Goal: Answer question/provide support: Share knowledge or assist other users

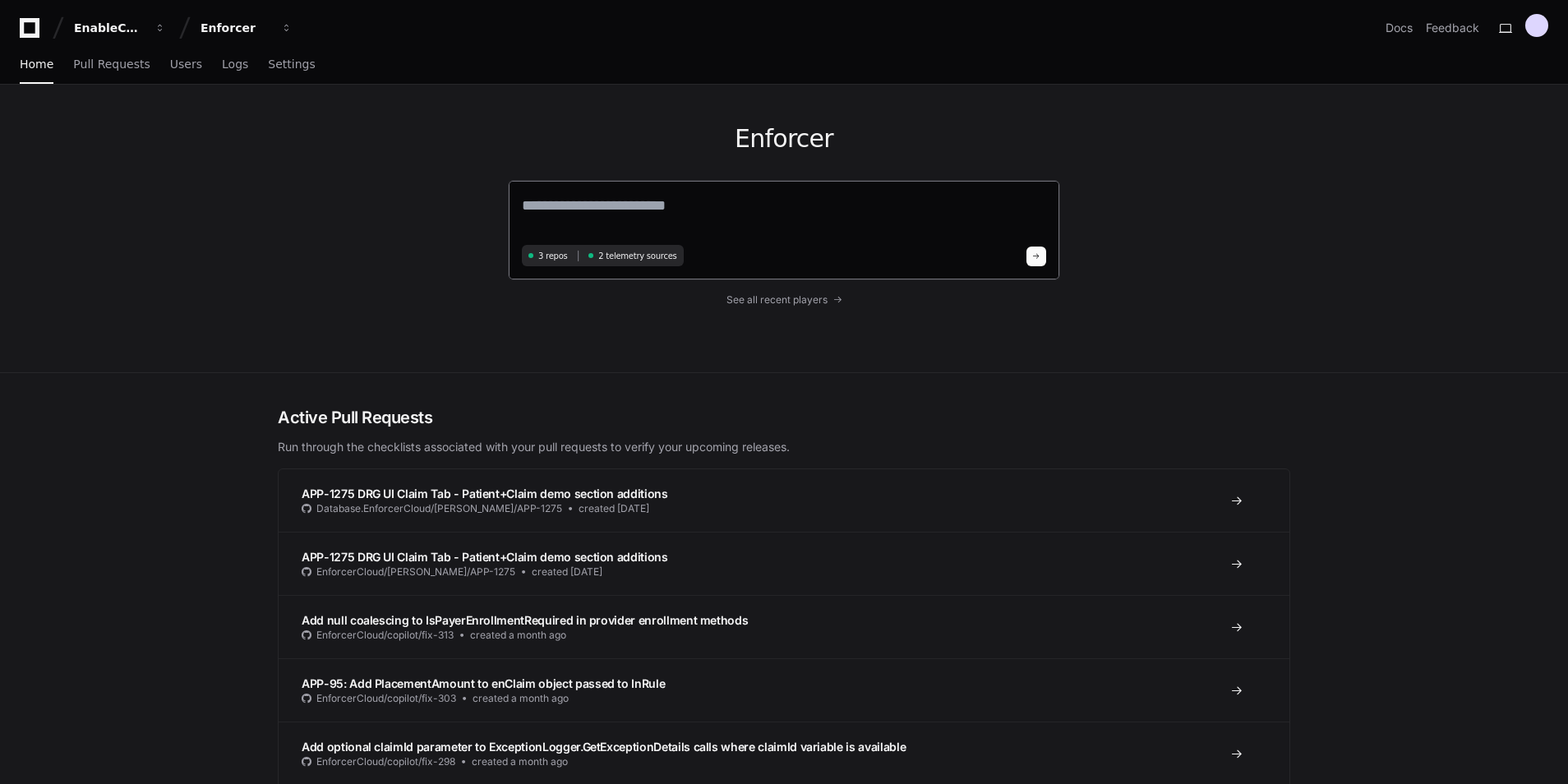
click at [697, 206] on textarea at bounding box center [784, 217] width 524 height 46
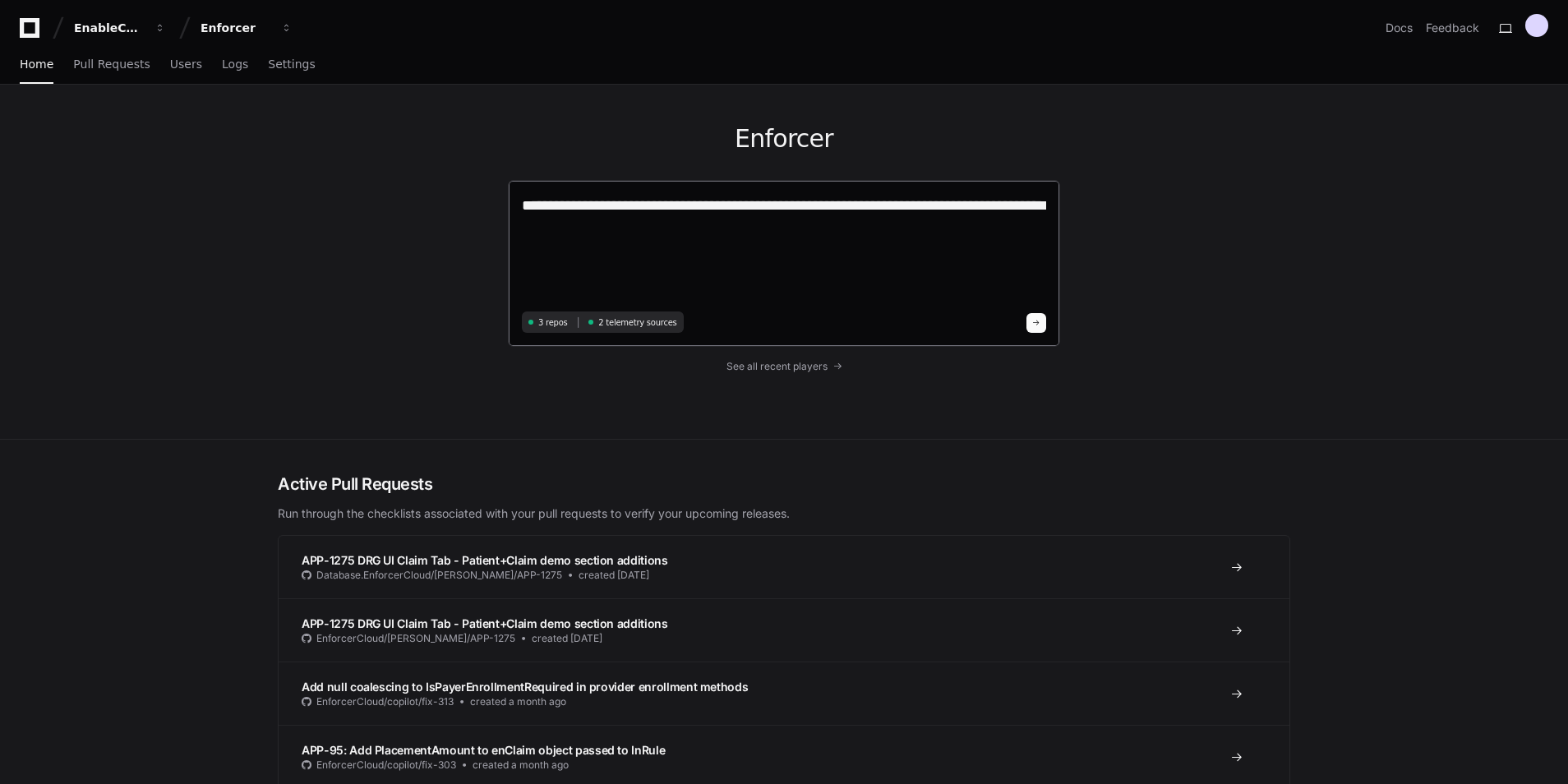
paste textarea "**********"
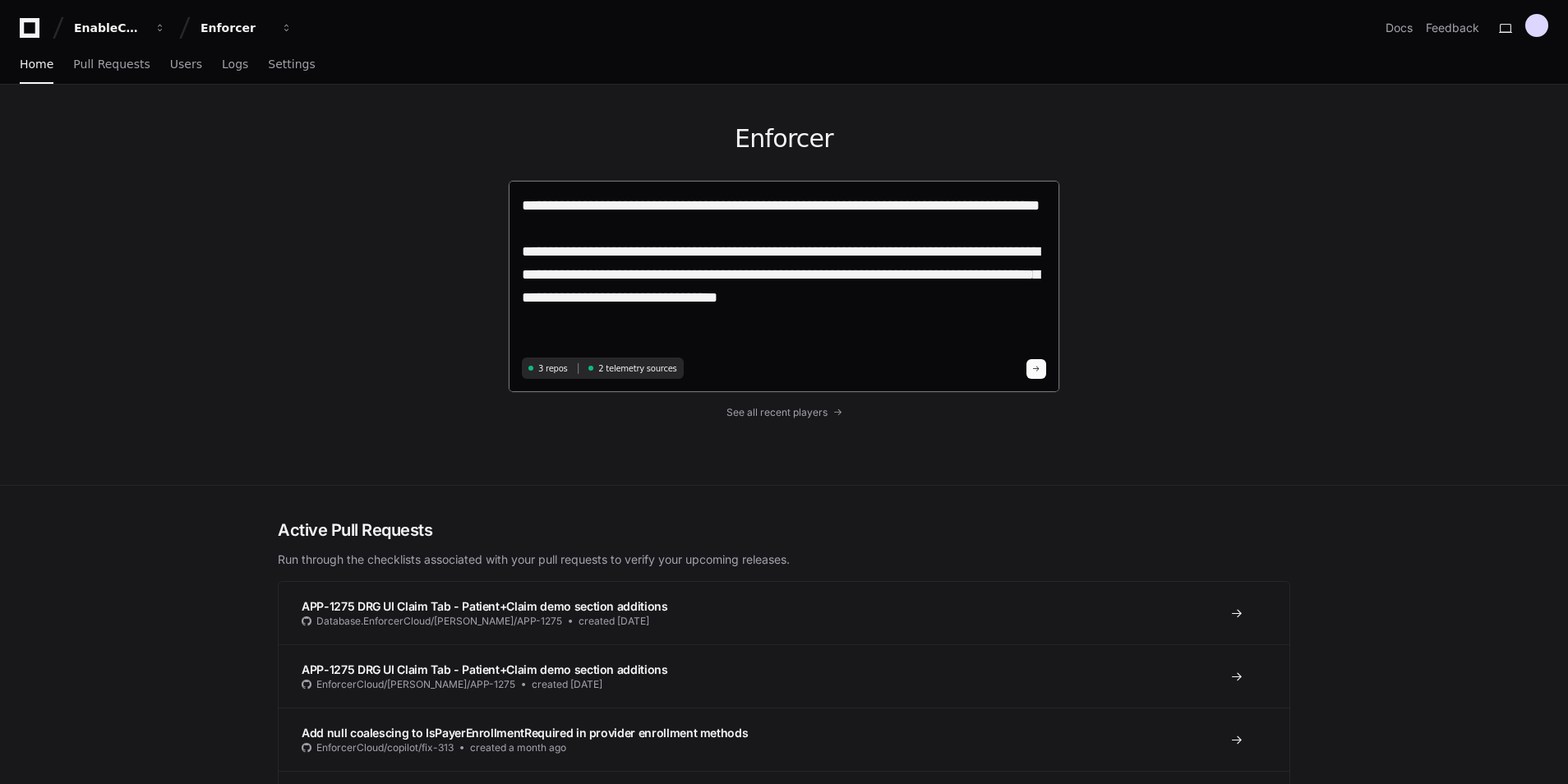
drag, startPoint x: 907, startPoint y: 312, endPoint x: 903, endPoint y: 301, distance: 11.7
click at [903, 301] on textarea "**********" at bounding box center [784, 273] width 524 height 158
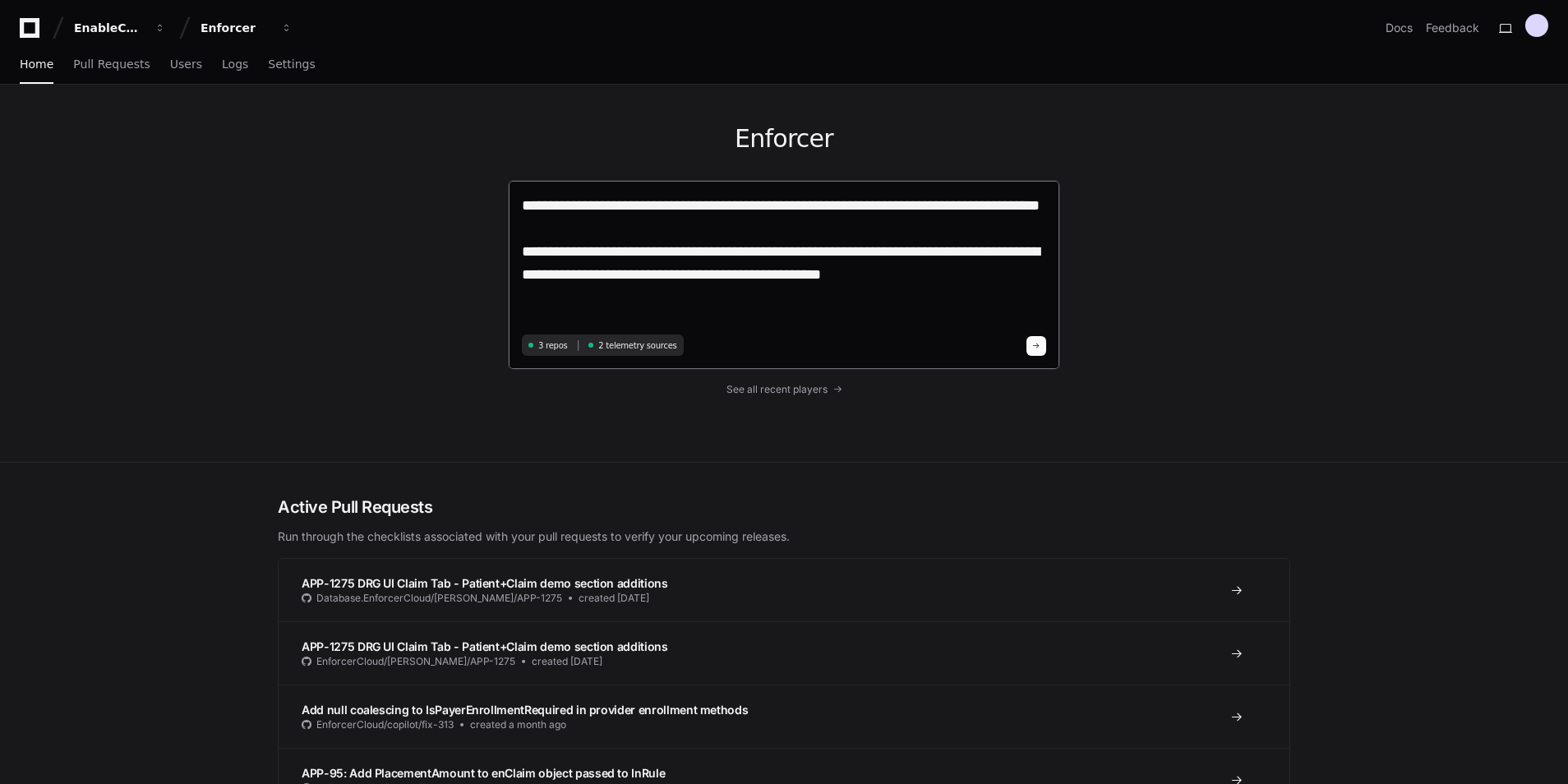
click at [837, 209] on textarea "**********" at bounding box center [784, 261] width 524 height 136
paste textarea "**********"
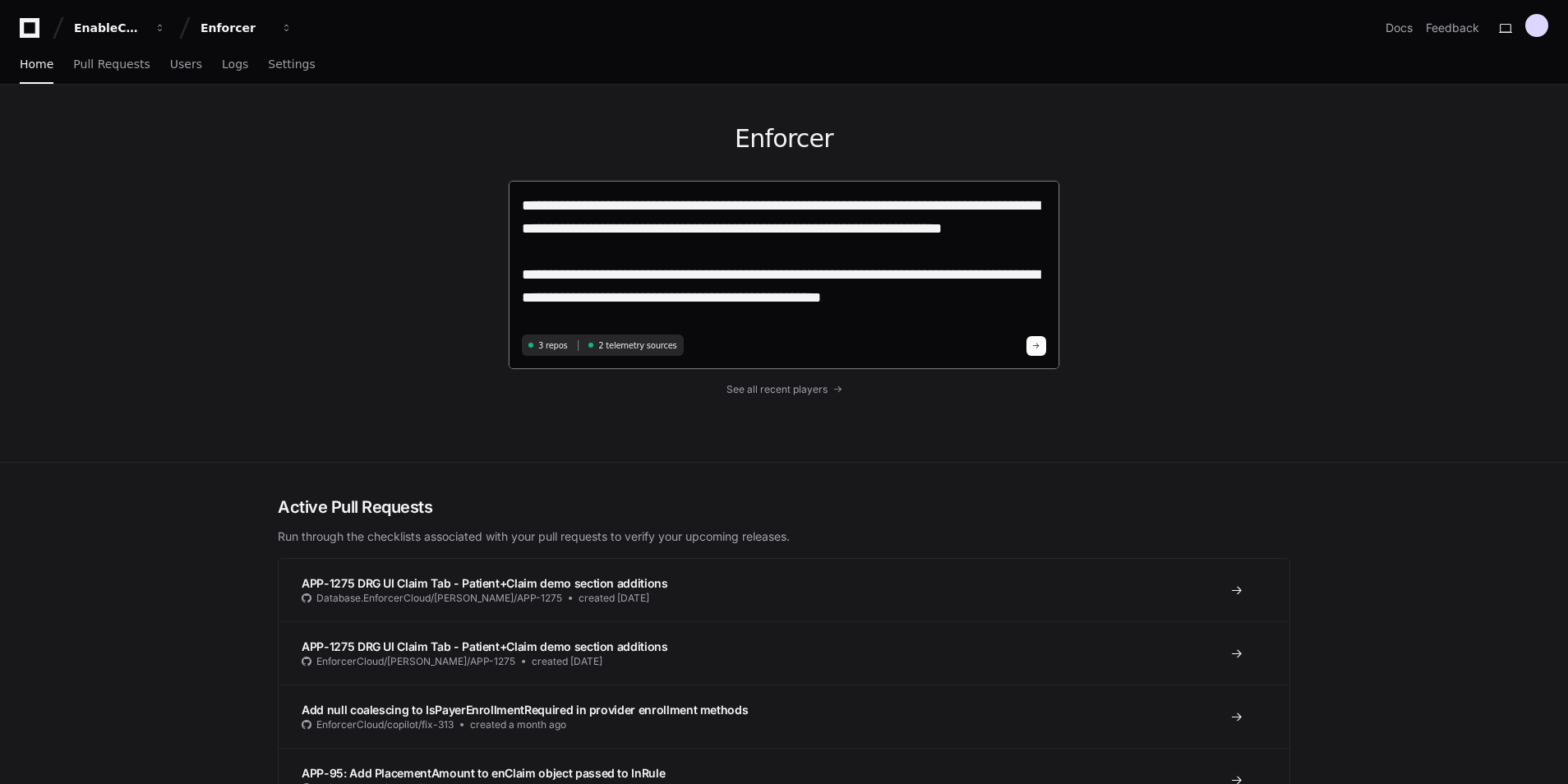
drag, startPoint x: 932, startPoint y: 205, endPoint x: 841, endPoint y: 207, distance: 91.0
click at [841, 207] on textarea "**********" at bounding box center [784, 261] width 524 height 136
click at [805, 235] on textarea "**********" at bounding box center [784, 261] width 524 height 136
type textarea "**********"
click at [1043, 347] on button at bounding box center [1036, 346] width 20 height 20
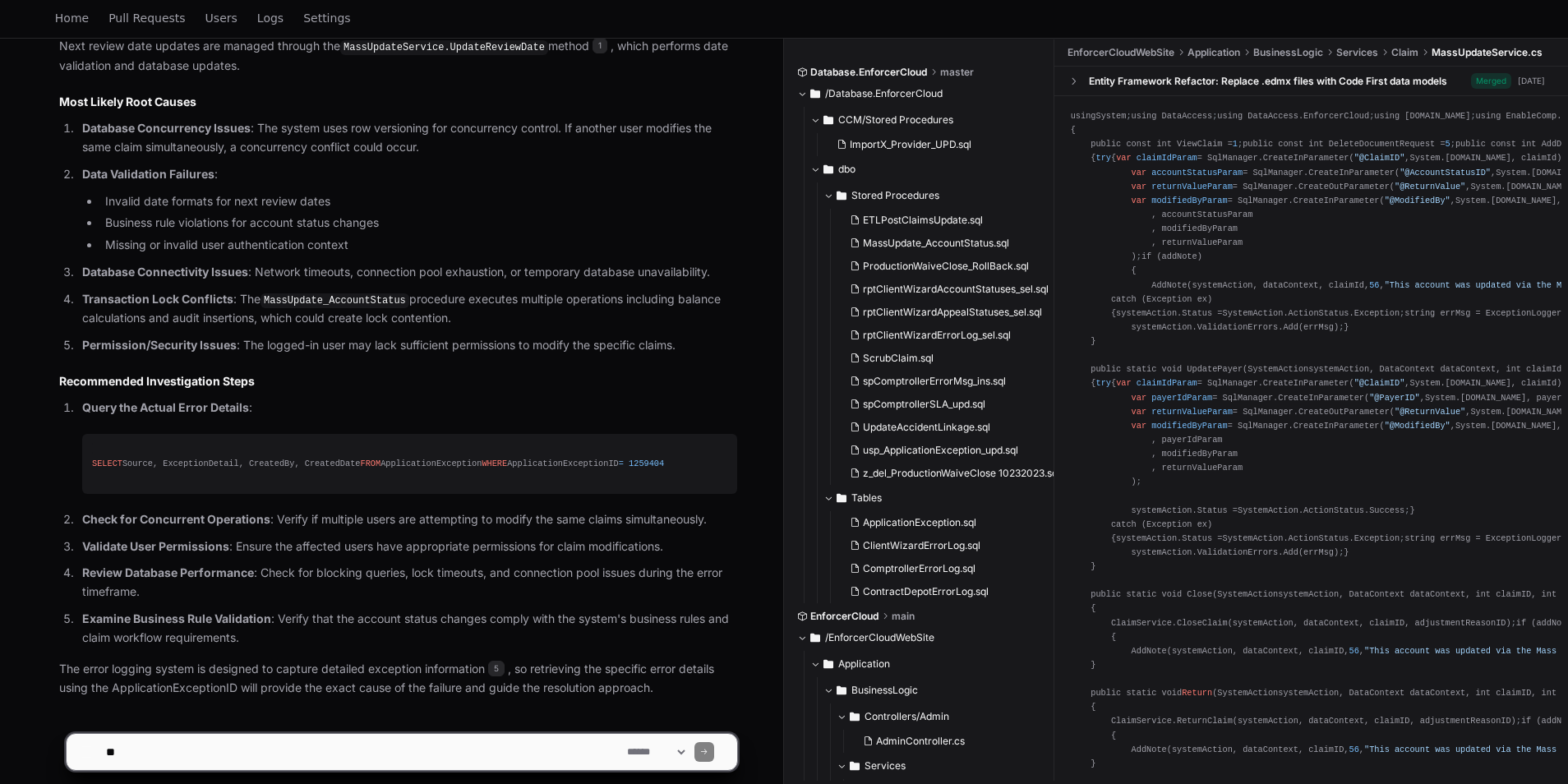
scroll to position [1544, 0]
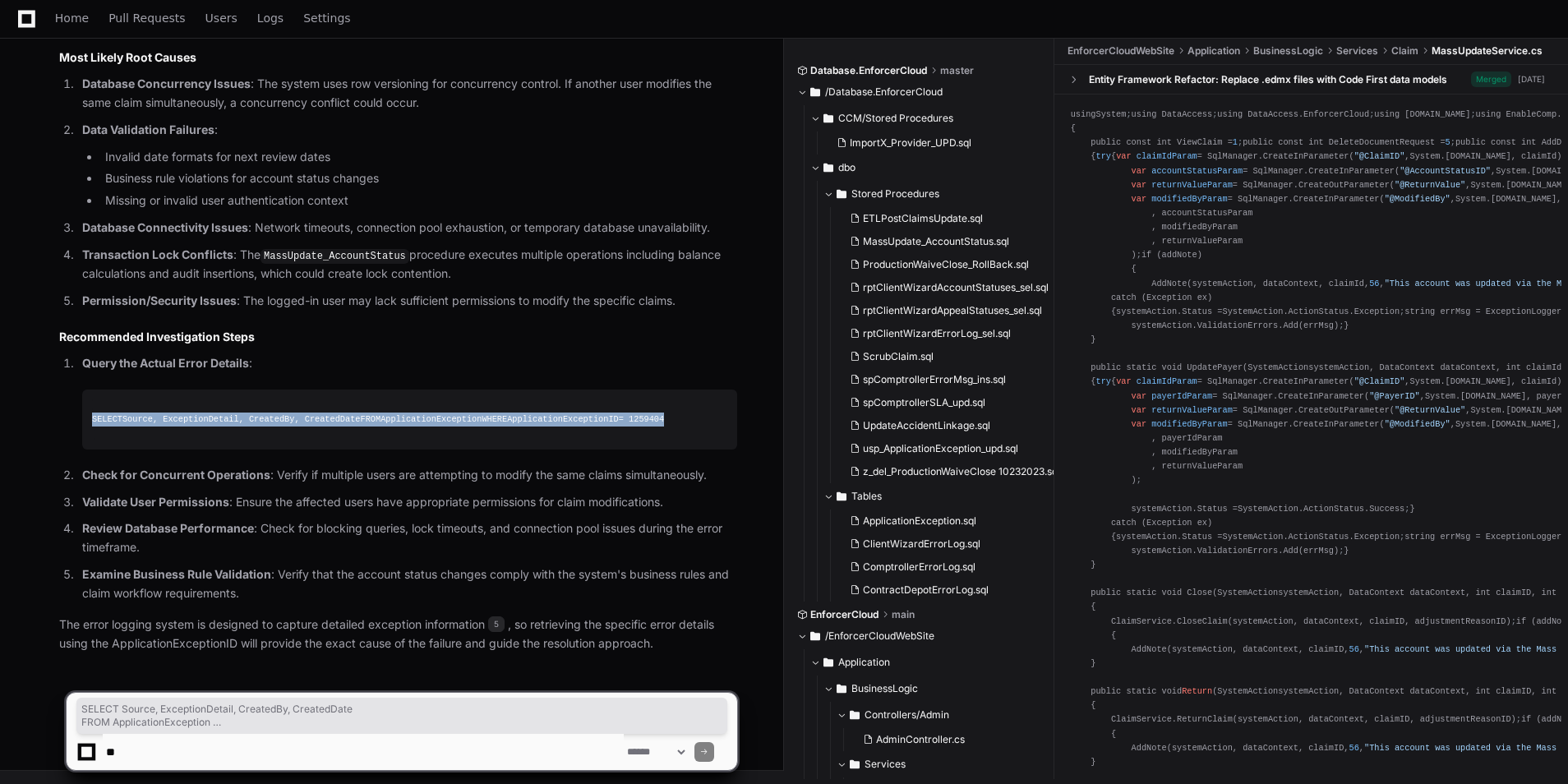
drag, startPoint x: 278, startPoint y: 416, endPoint x: 82, endPoint y: 392, distance: 197.5
click at [82, 392] on pre "SELECT Source, ExceptionDetail, CreatedBy, CreatedDate FROM ApplicationExceptio…" at bounding box center [409, 420] width 655 height 60
drag, startPoint x: 82, startPoint y: 392, endPoint x: 154, endPoint y: 401, distance: 72.6
click at [283, 745] on textarea at bounding box center [363, 752] width 521 height 36
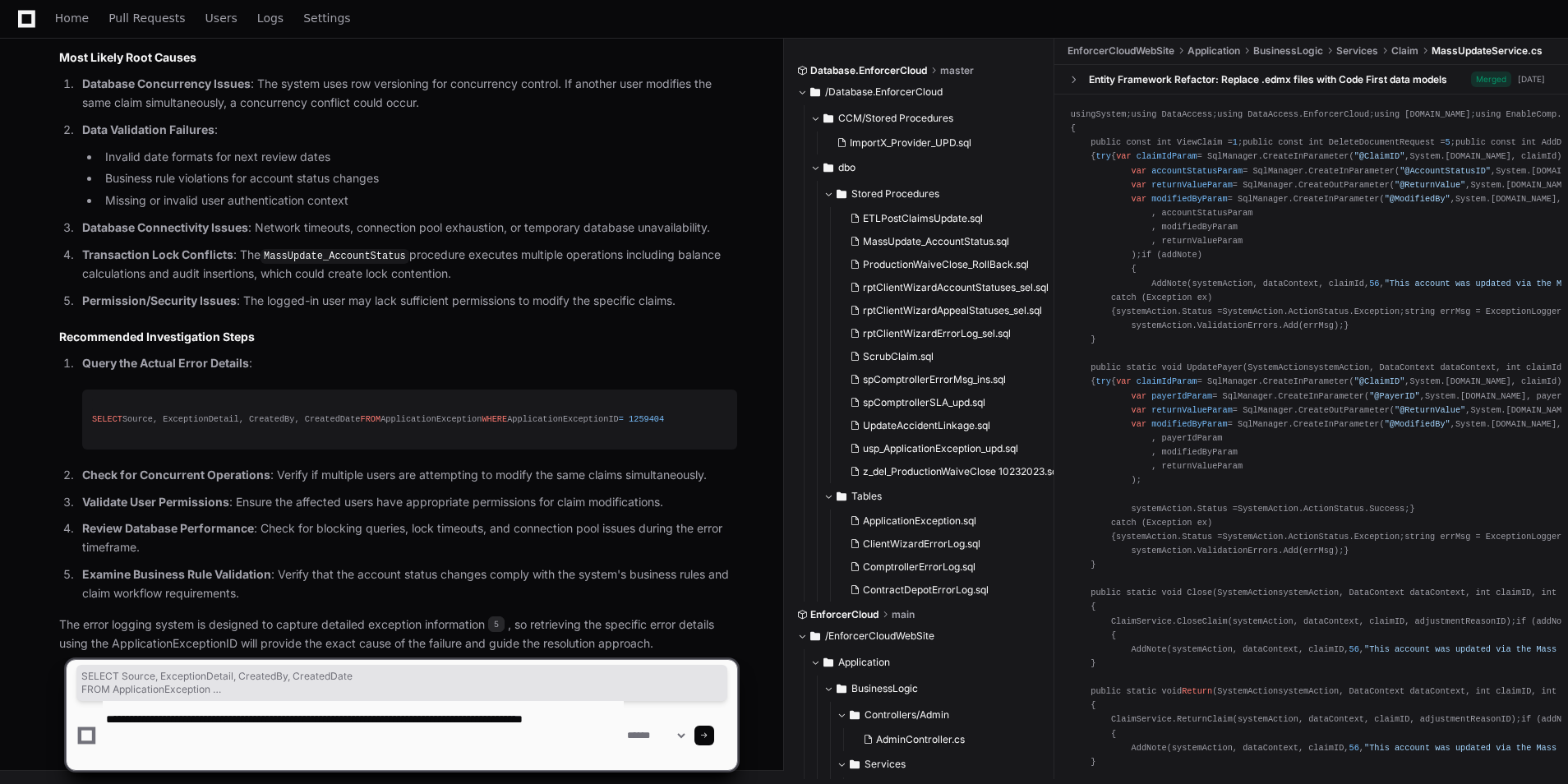
paste textarea "**********"
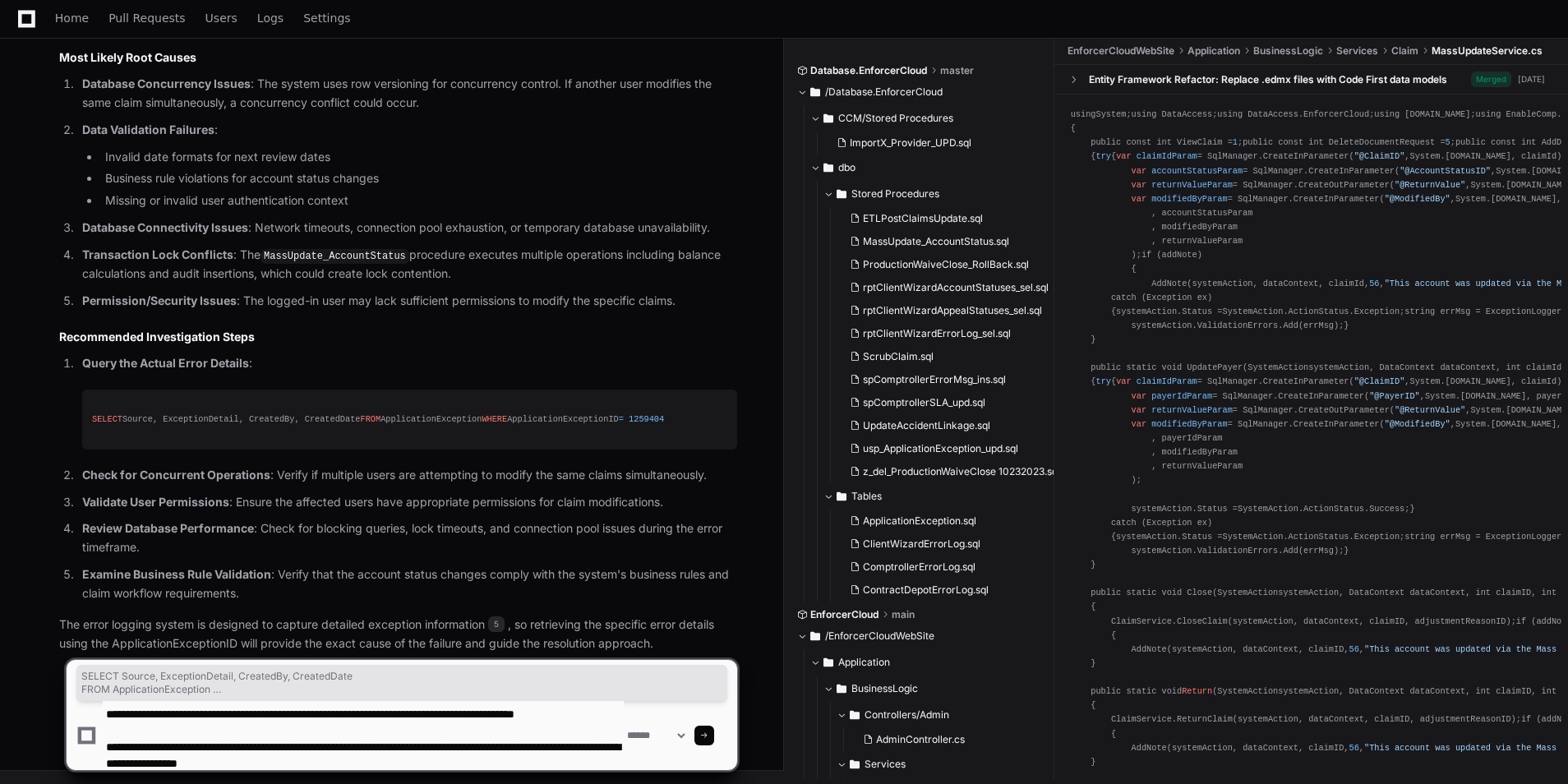
scroll to position [21, 0]
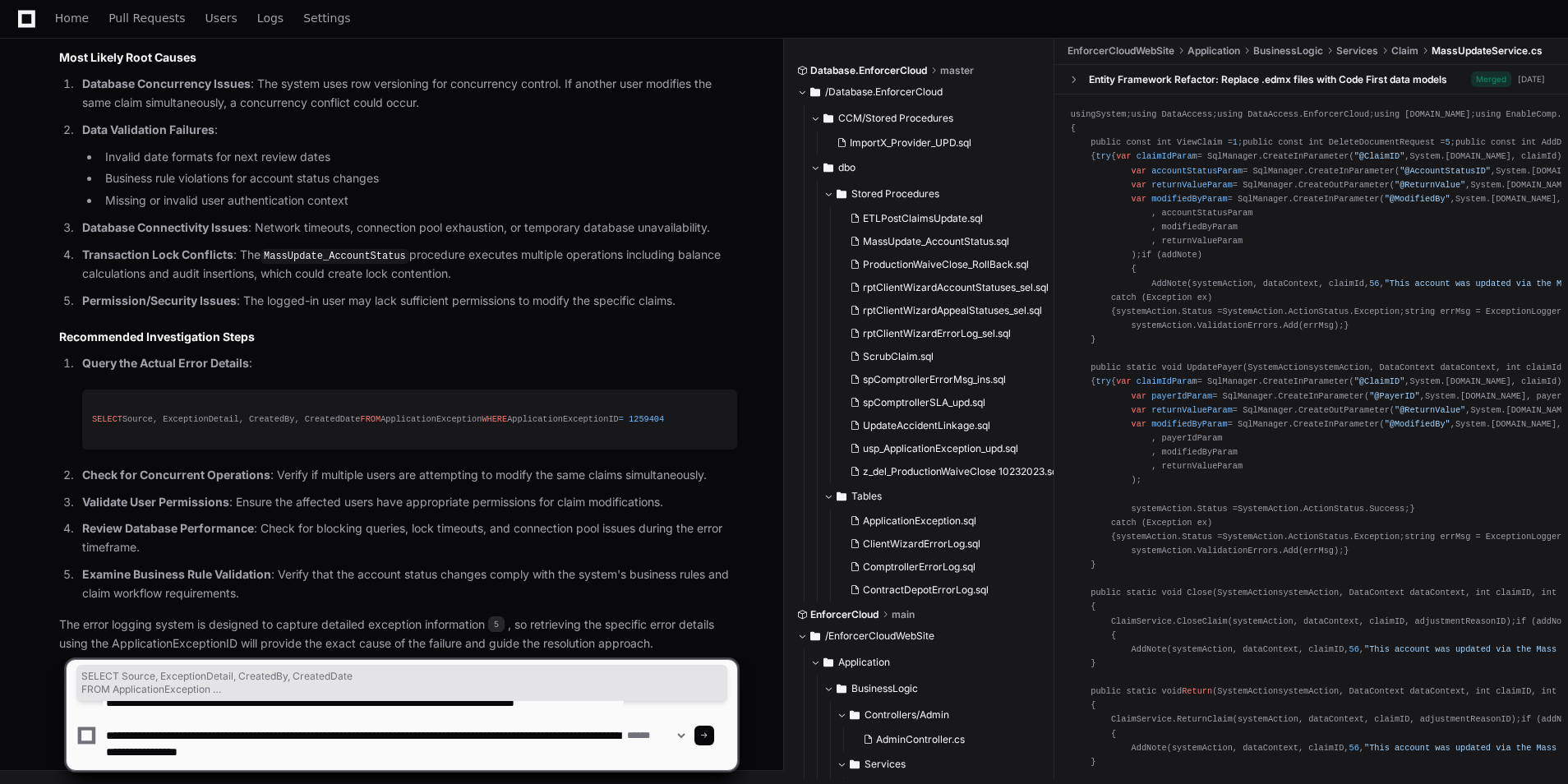
type textarea "**********"
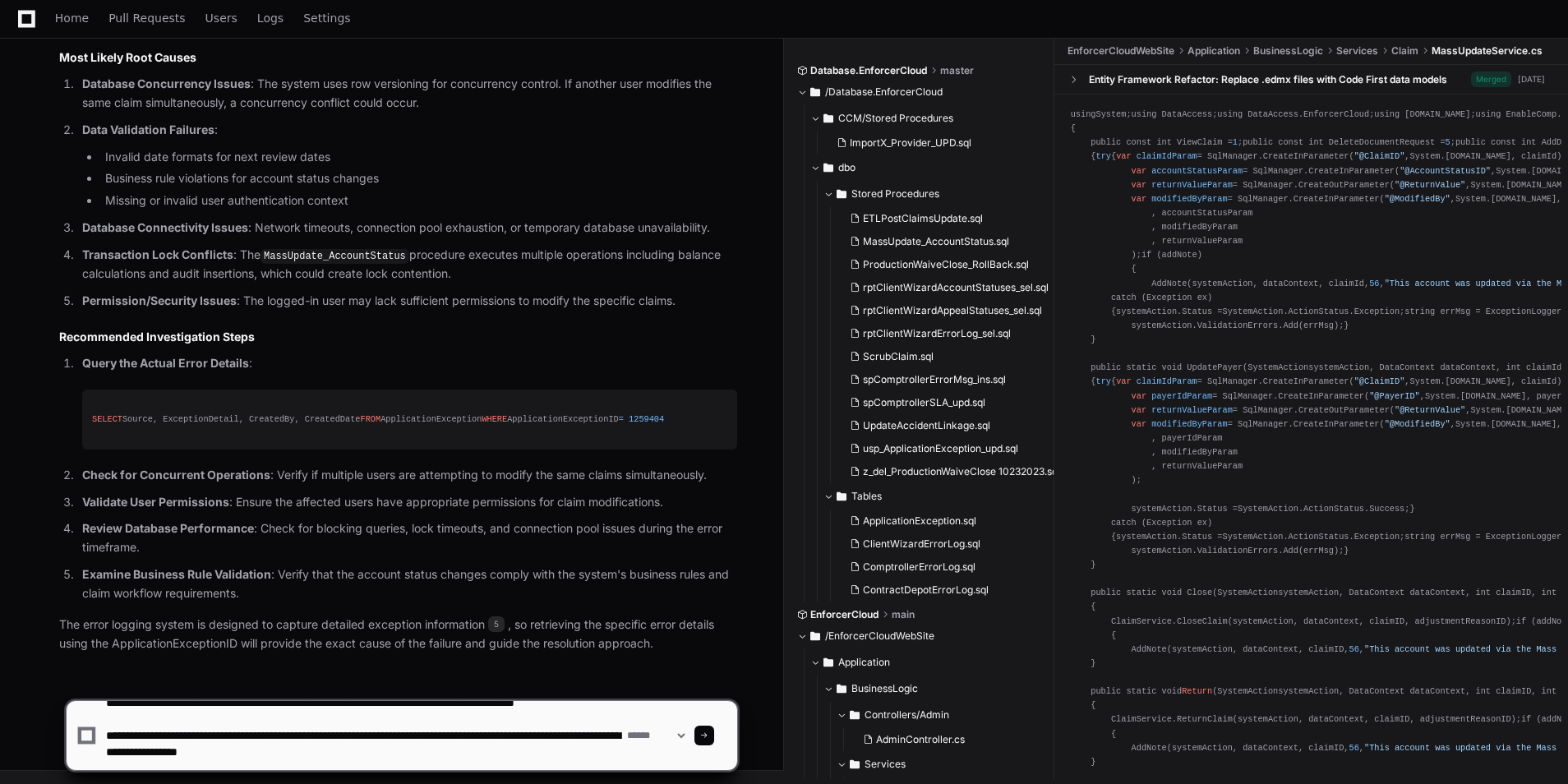
click at [708, 734] on span at bounding box center [704, 735] width 8 height 8
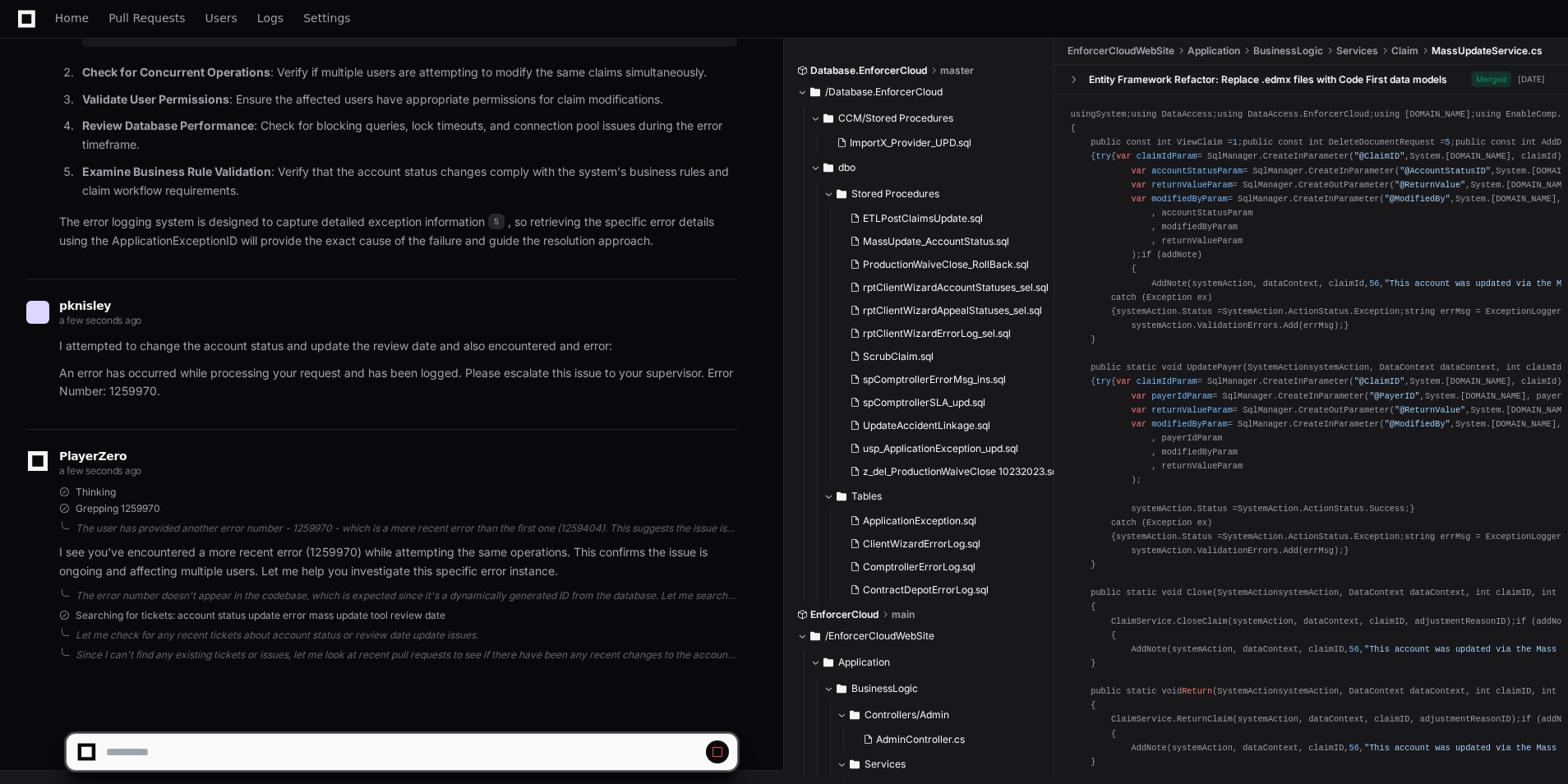
scroll to position [1947, 0]
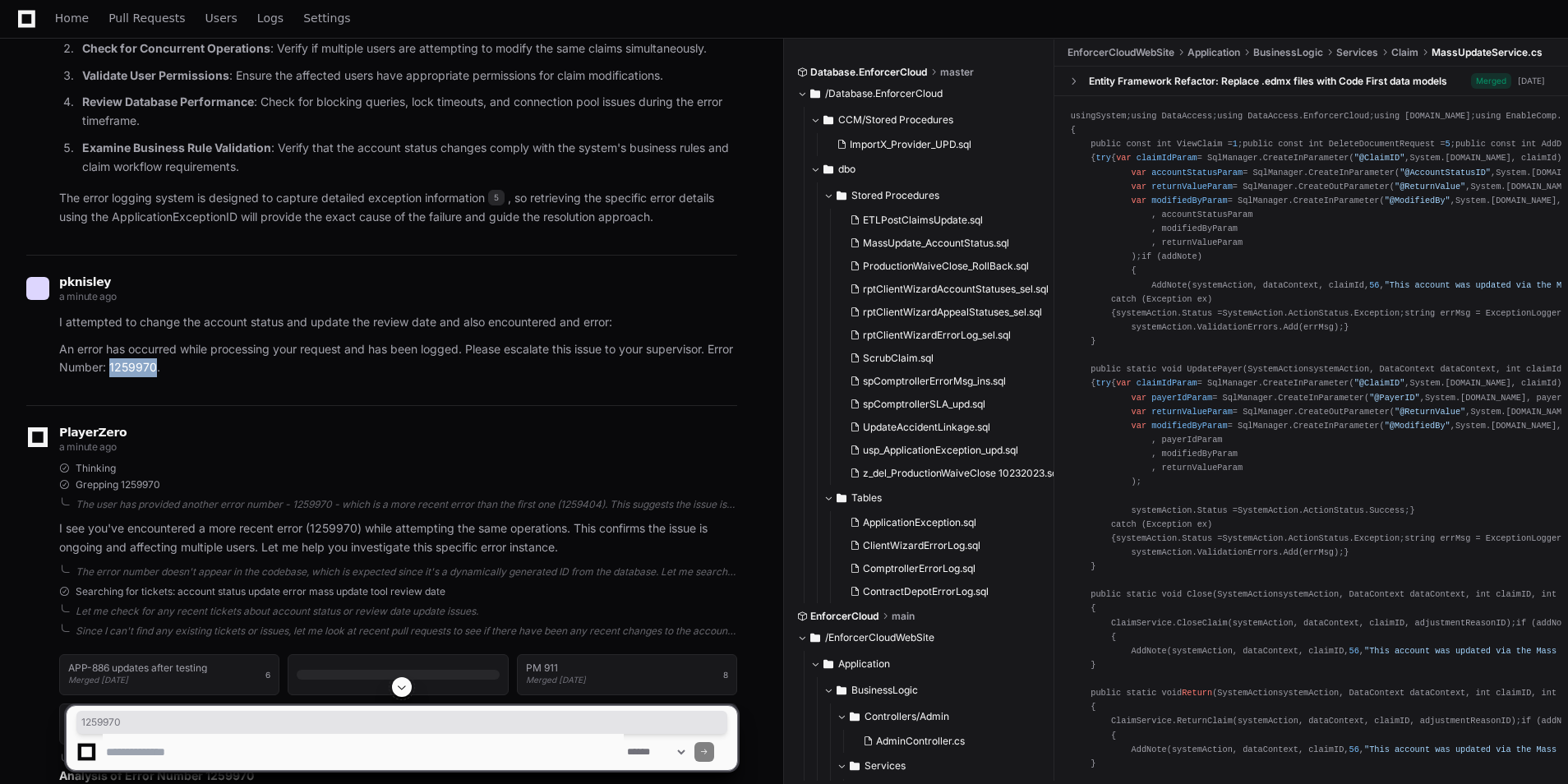
drag, startPoint x: 185, startPoint y: 384, endPoint x: 141, endPoint y: 387, distance: 44.1
click at [141, 378] on p "An error has occurred while processing your request and has been logged. Please…" at bounding box center [398, 360] width 678 height 38
copy p "1259970"
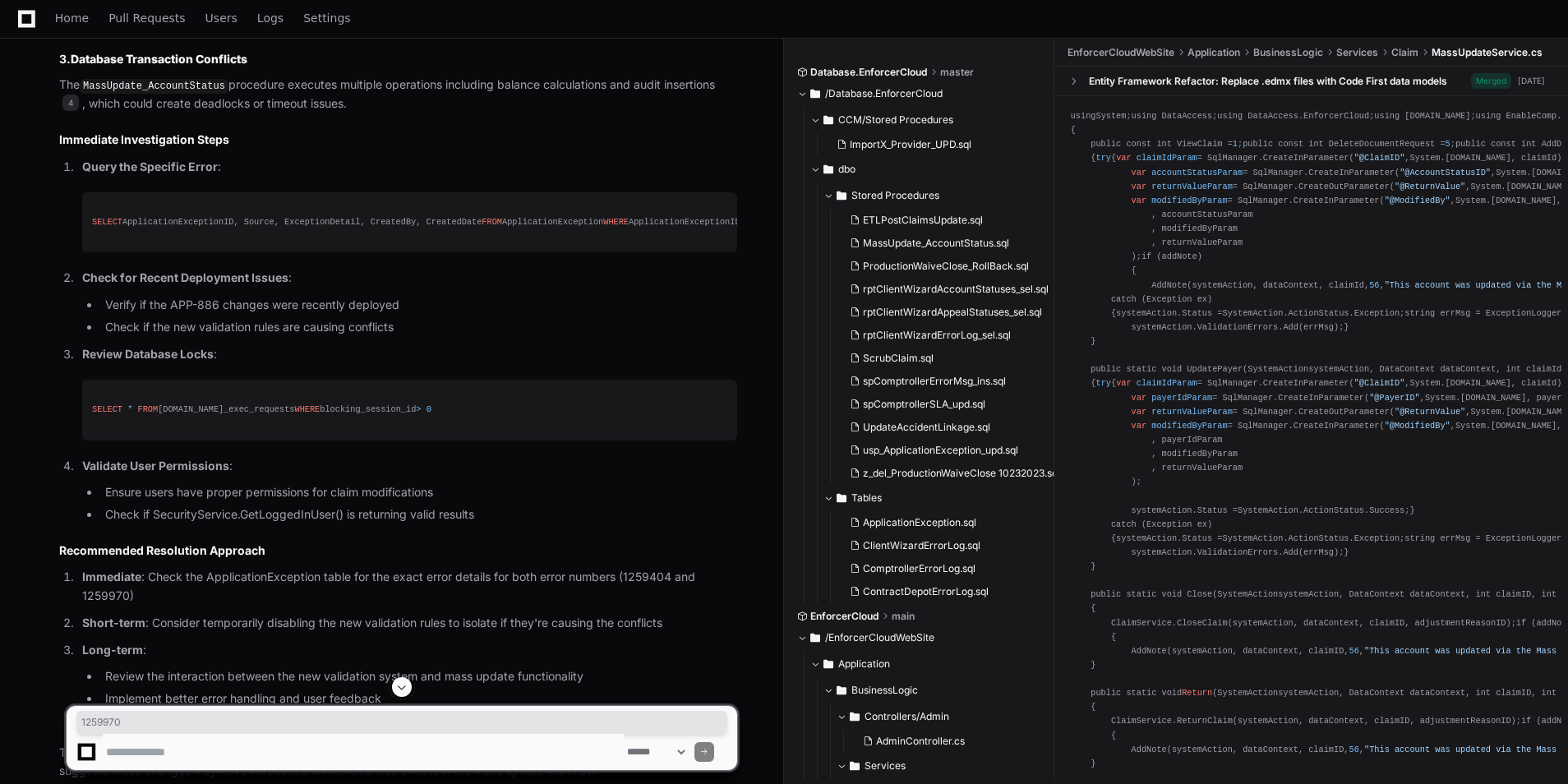
scroll to position [3407, 0]
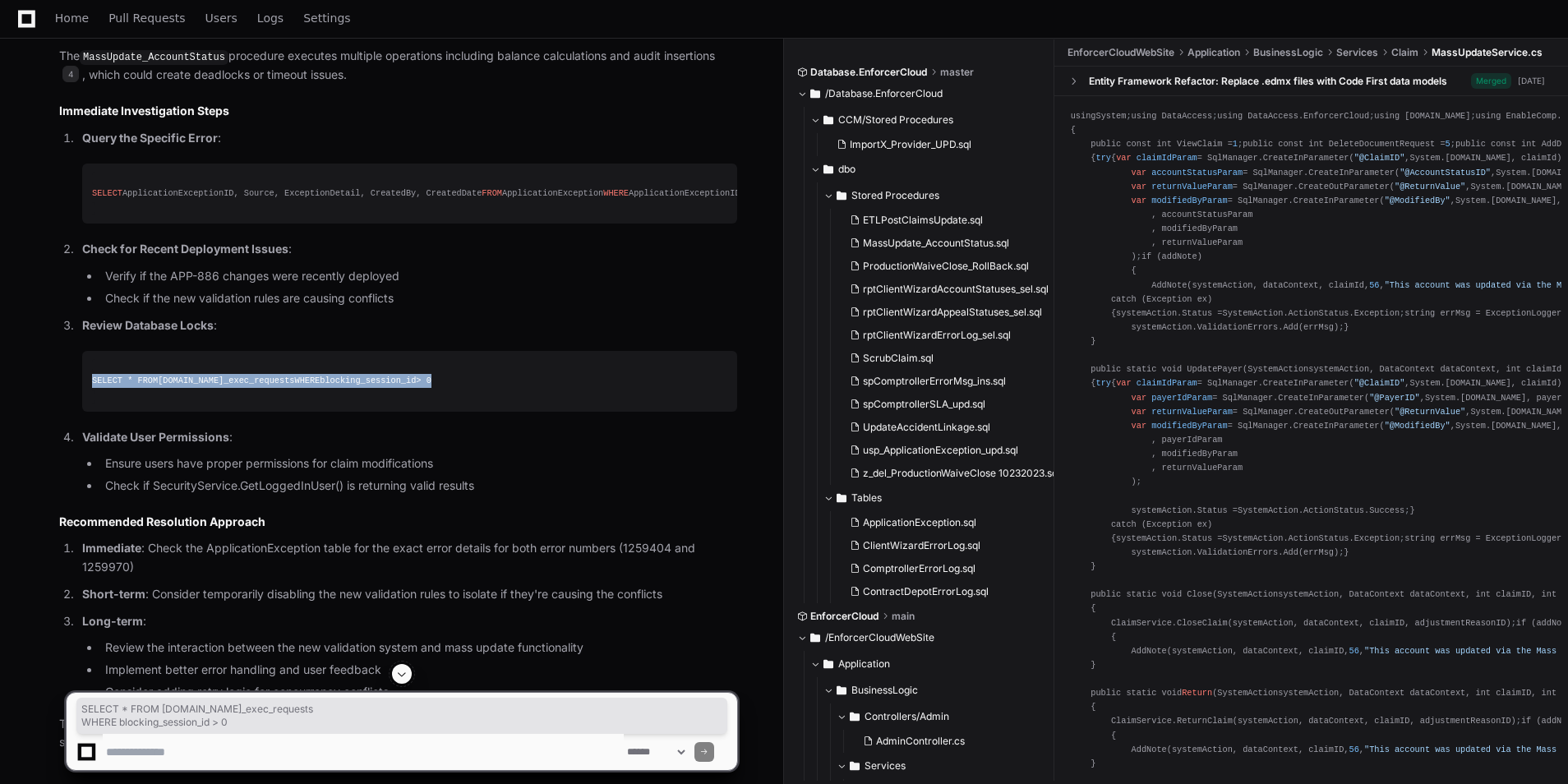
drag, startPoint x: 260, startPoint y: 454, endPoint x: 77, endPoint y: 427, distance: 185.0
click at [77, 412] on li "Review Database Locks : SELECT * FROM [DOMAIN_NAME]_exec_requests WHERE blockin…" at bounding box center [407, 364] width 660 height 96
drag, startPoint x: 77, startPoint y: 427, endPoint x: 186, endPoint y: 432, distance: 109.1
copy div "SELECT * FROM [DOMAIN_NAME]_exec_requests WHERE blocking_session_id > 0"
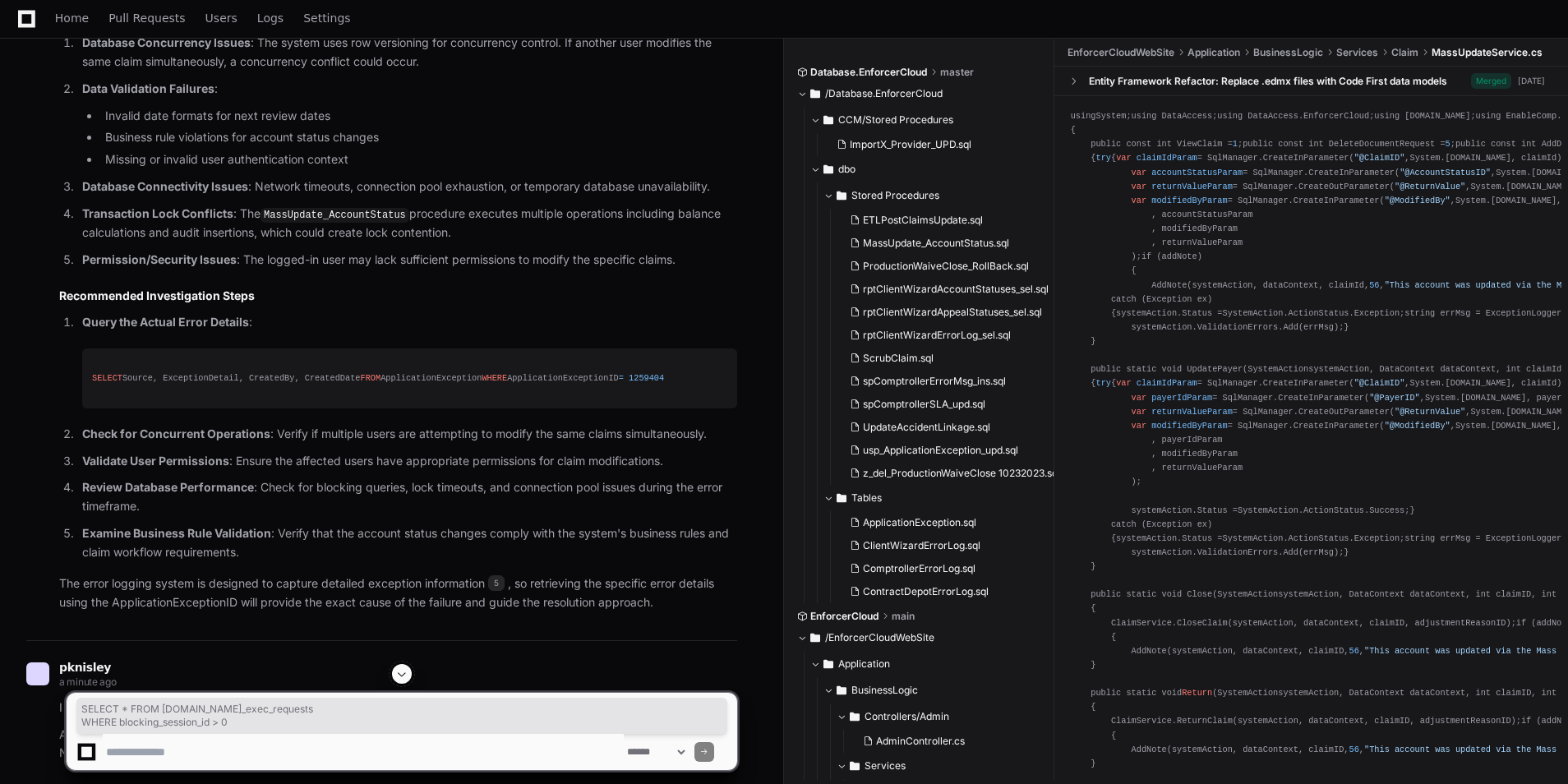
scroll to position [1644, 0]
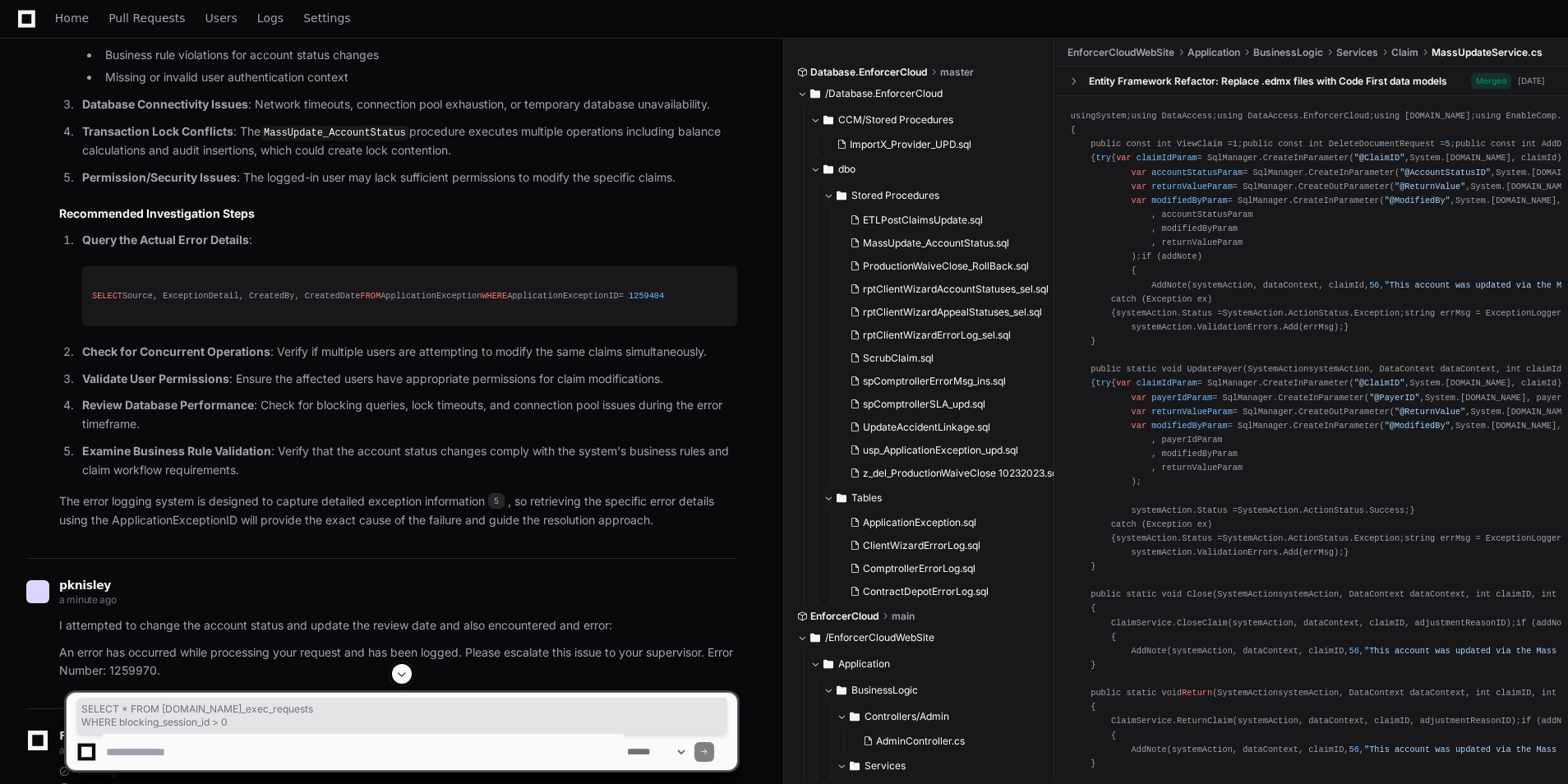
click at [368, 361] on p "Check for Concurrent Operations : Verify if multiple users are attempting to mo…" at bounding box center [409, 351] width 655 height 19
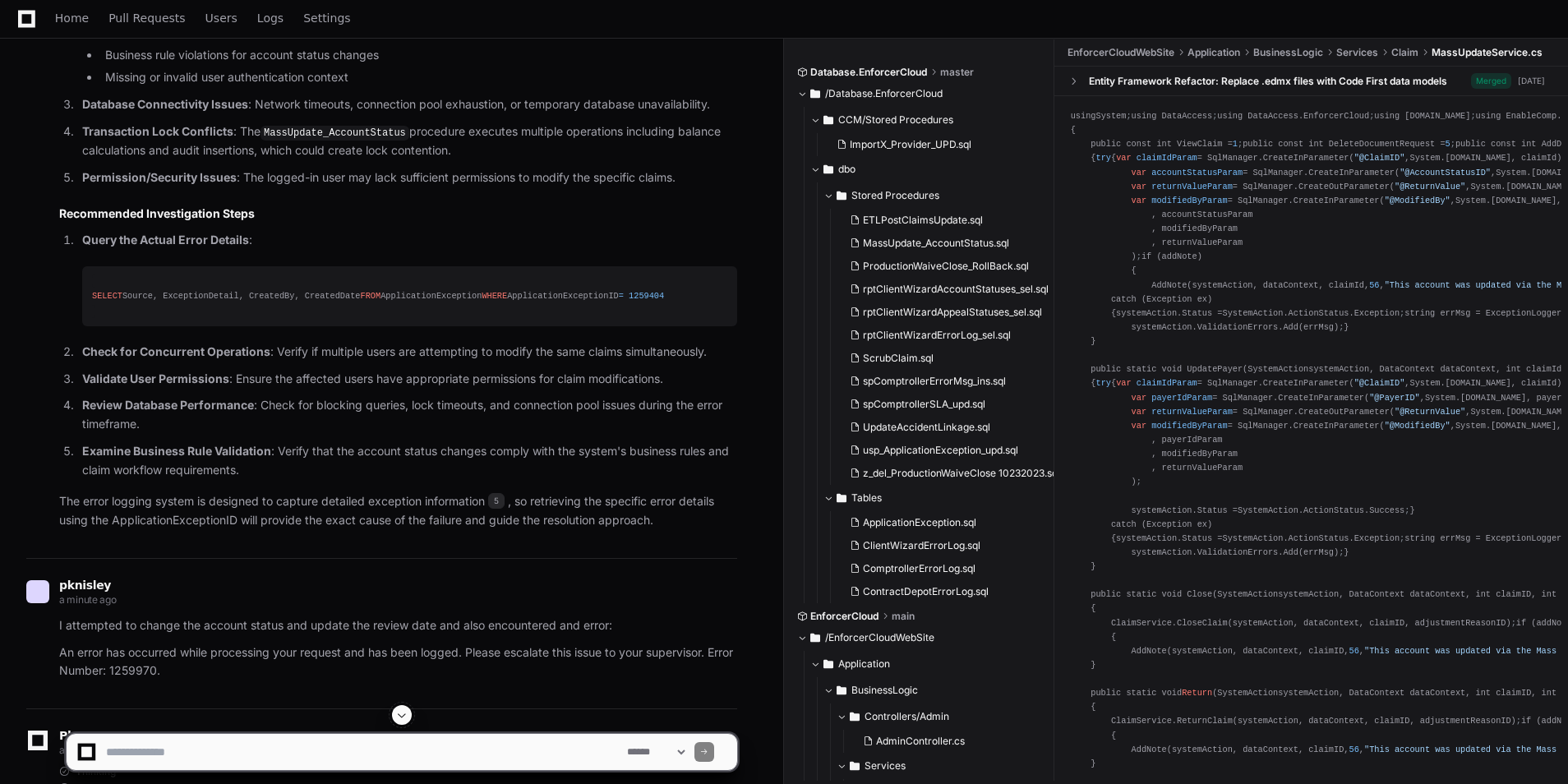
click at [173, 385] on strong "Validate User Permissions" at bounding box center [156, 378] width 148 height 14
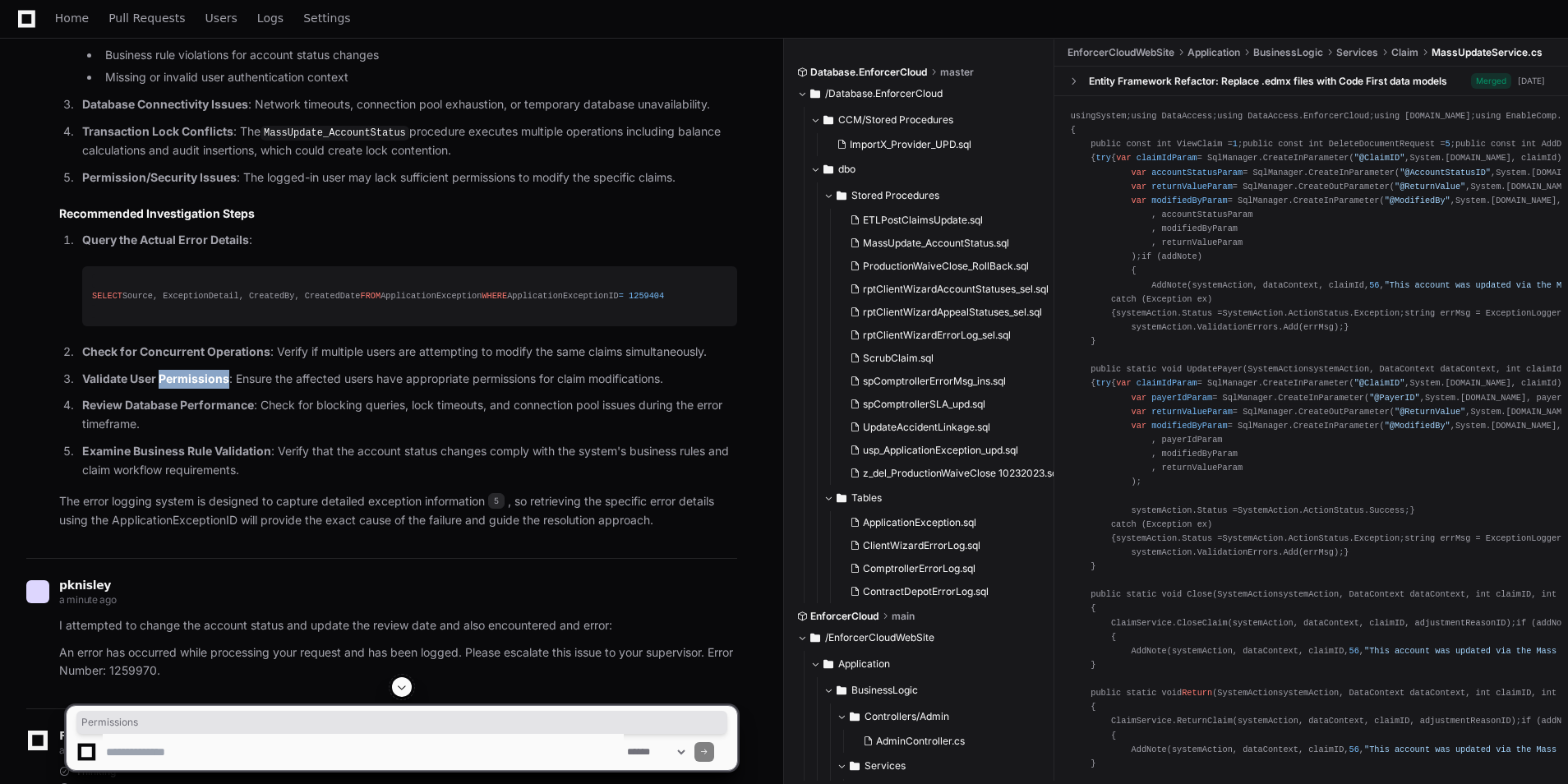
click at [175, 385] on strong "Validate User Permissions" at bounding box center [156, 378] width 148 height 14
drag, startPoint x: 175, startPoint y: 398, endPoint x: 350, endPoint y: 414, distance: 175.7
click at [350, 414] on ol "Query the Actual Error Details : SELECT Source, ExceptionDetail, CreatedBy, Cre…" at bounding box center [398, 355] width 678 height 249
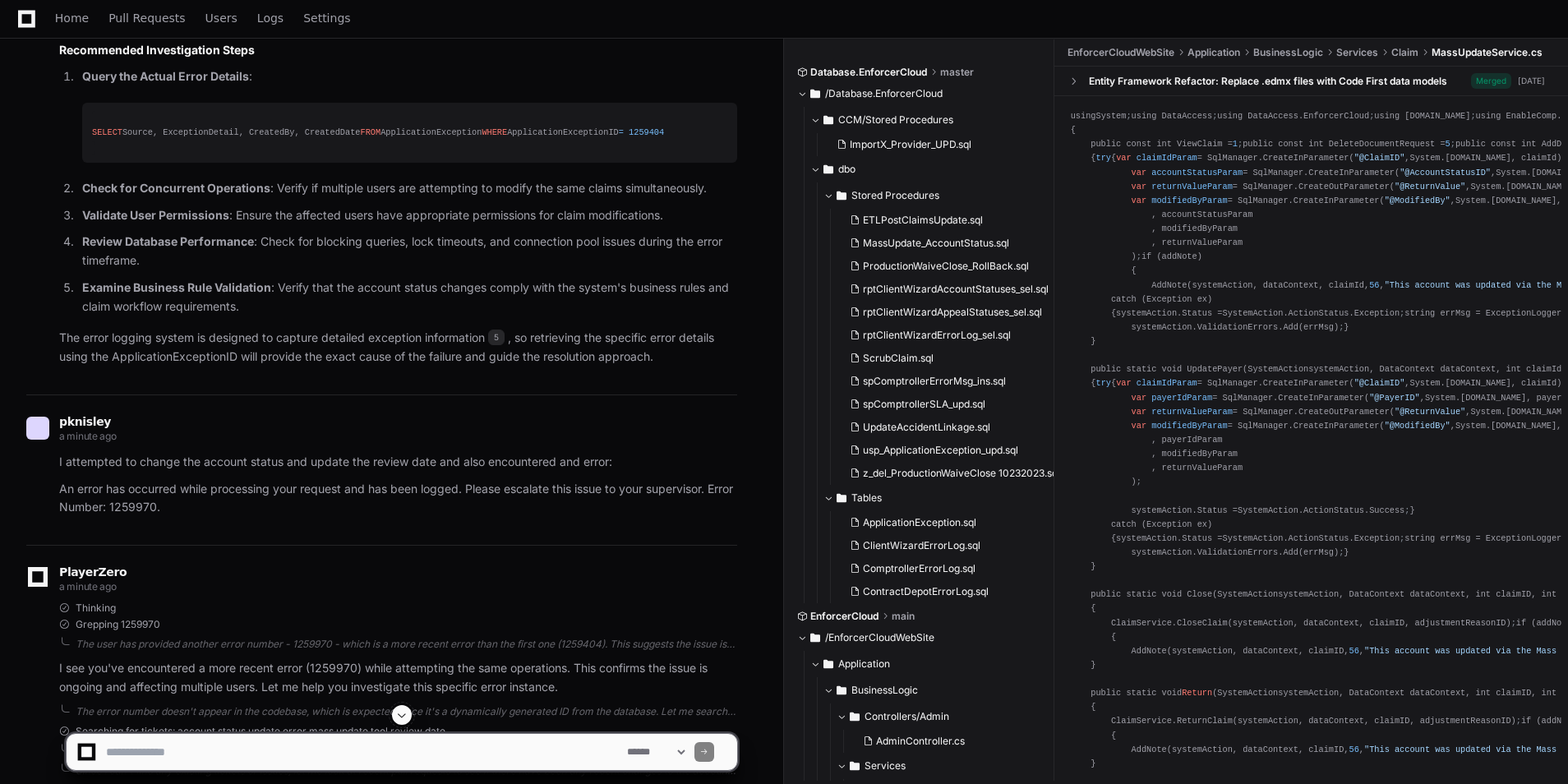
scroll to position [1808, 0]
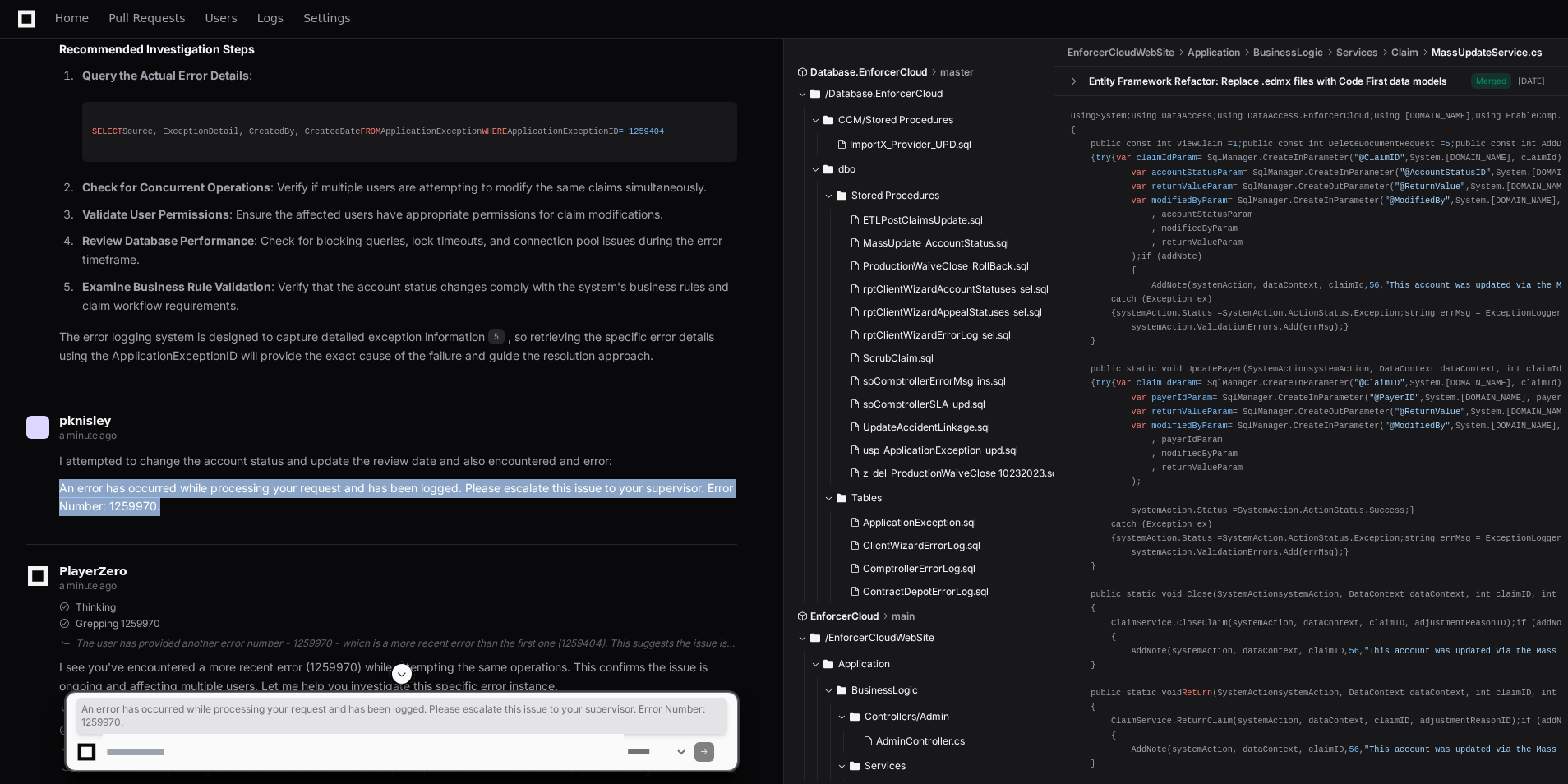
drag, startPoint x: 196, startPoint y: 535, endPoint x: 33, endPoint y: 500, distance: 166.7
click at [33, 500] on div "I attempted to change the account status and update the review date and also en…" at bounding box center [382, 484] width 711 height 64
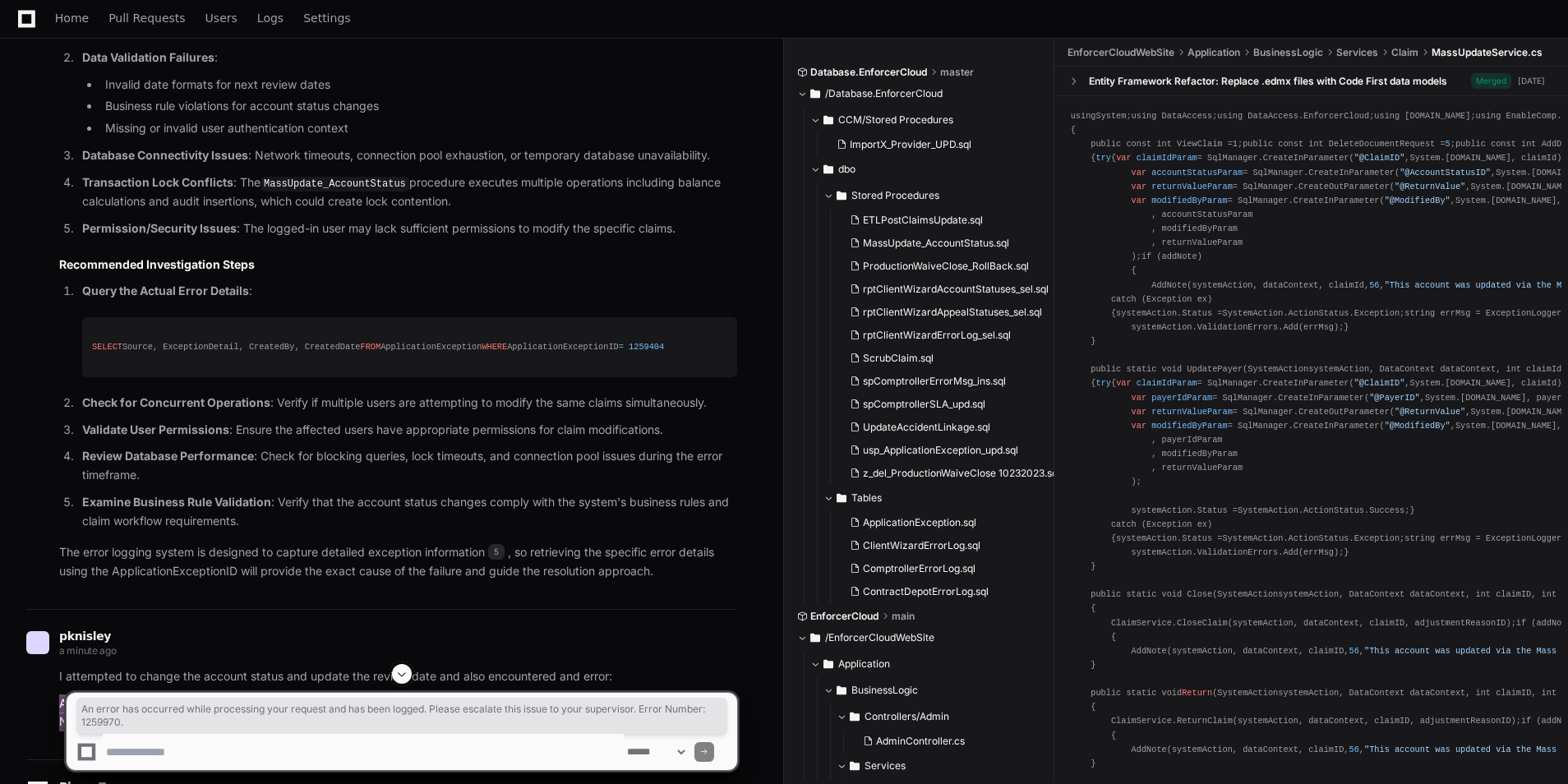
scroll to position [1644, 0]
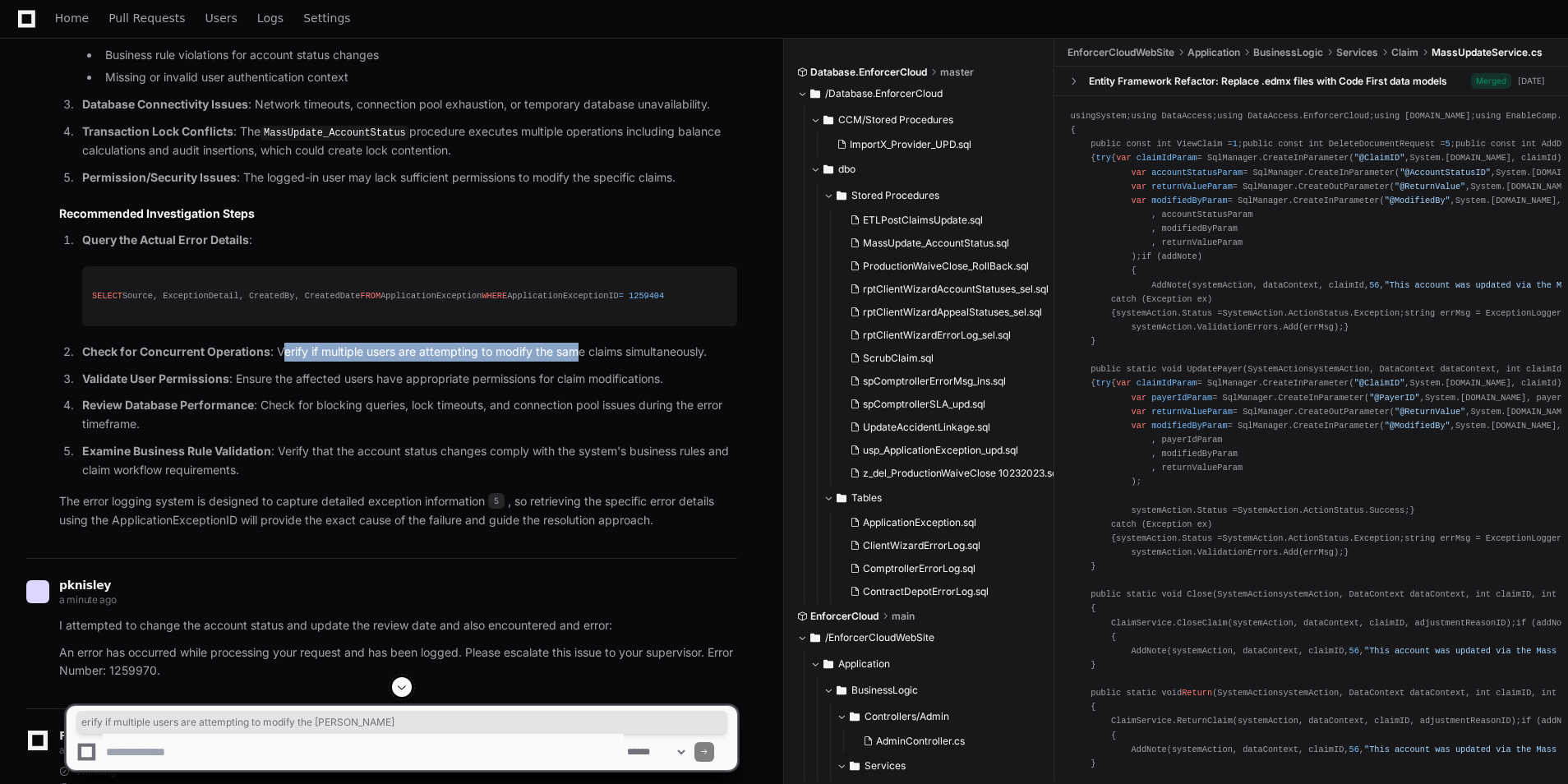
drag, startPoint x: 280, startPoint y: 370, endPoint x: 575, endPoint y: 369, distance: 295.0
click at [575, 361] on p "Check for Concurrent Operations : Verify if multiple users are attempting to mo…" at bounding box center [409, 351] width 655 height 19
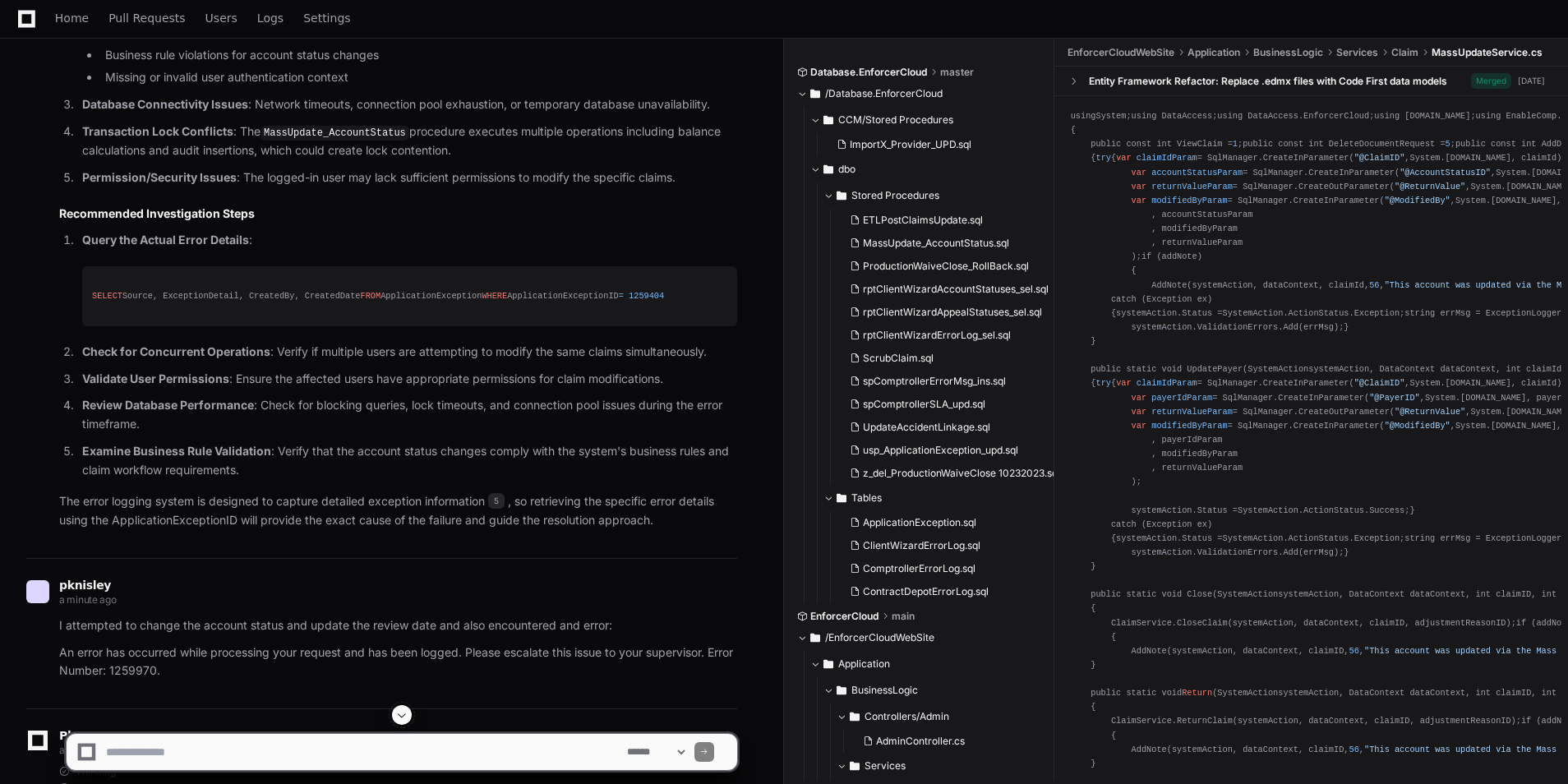
click at [220, 385] on strong "Validate User Permissions" at bounding box center [156, 378] width 148 height 14
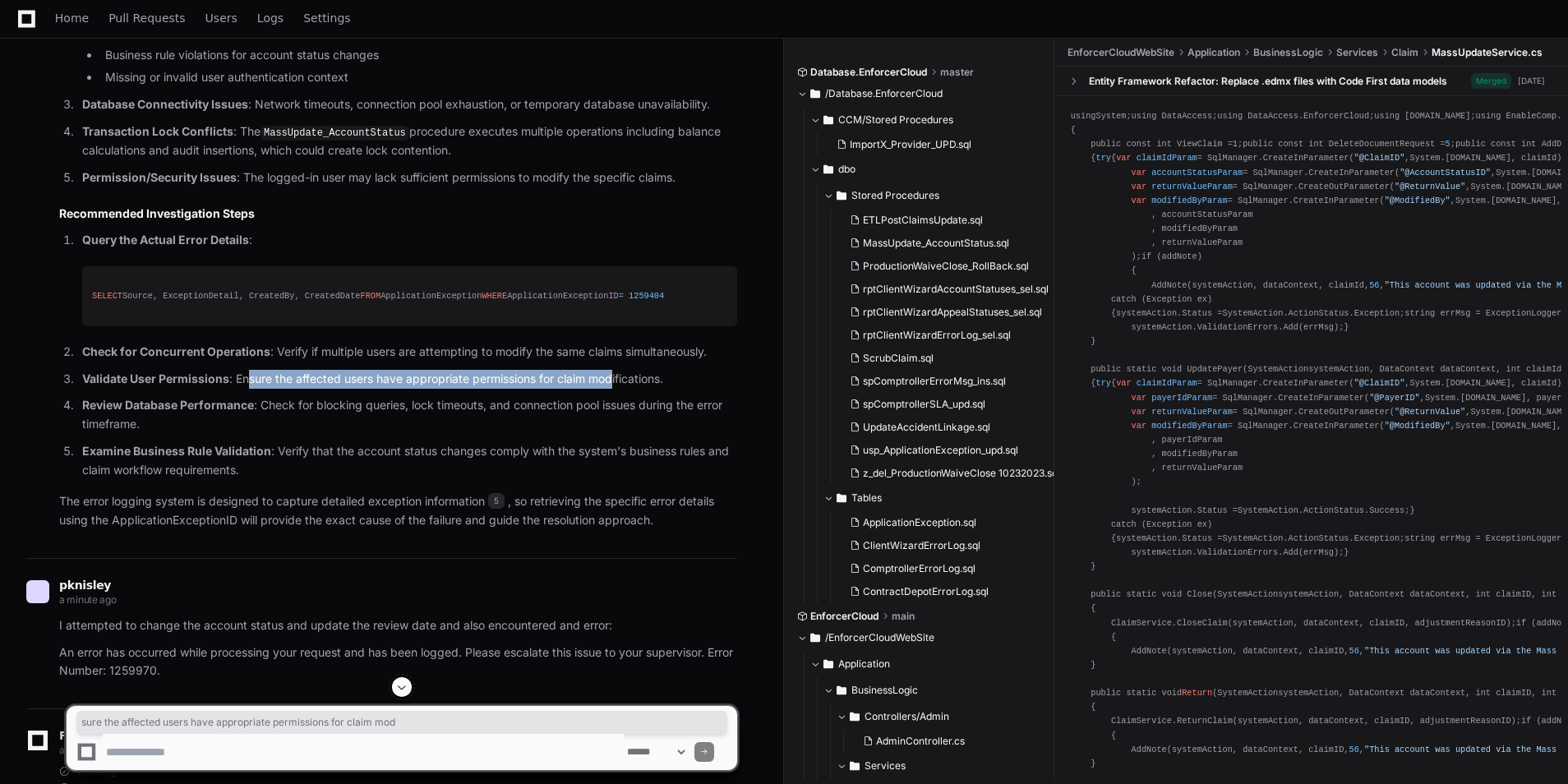
drag, startPoint x: 461, startPoint y: 392, endPoint x: 630, endPoint y: 392, distance: 169.0
click at [630, 392] on ol "Query the Actual Error Details : SELECT Source, ExceptionDetail, CreatedBy, Cre…" at bounding box center [398, 355] width 678 height 249
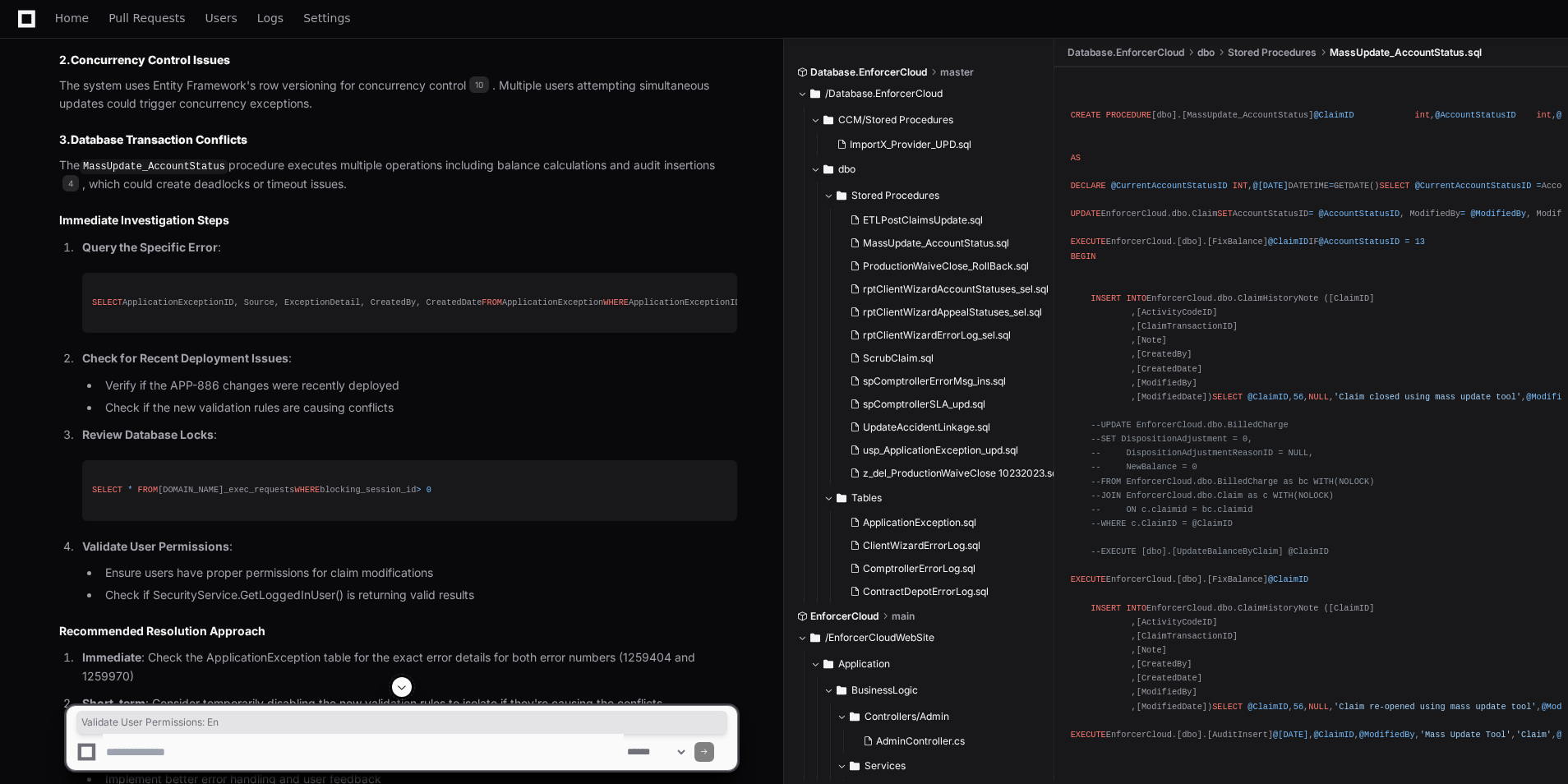
scroll to position [3452, 0]
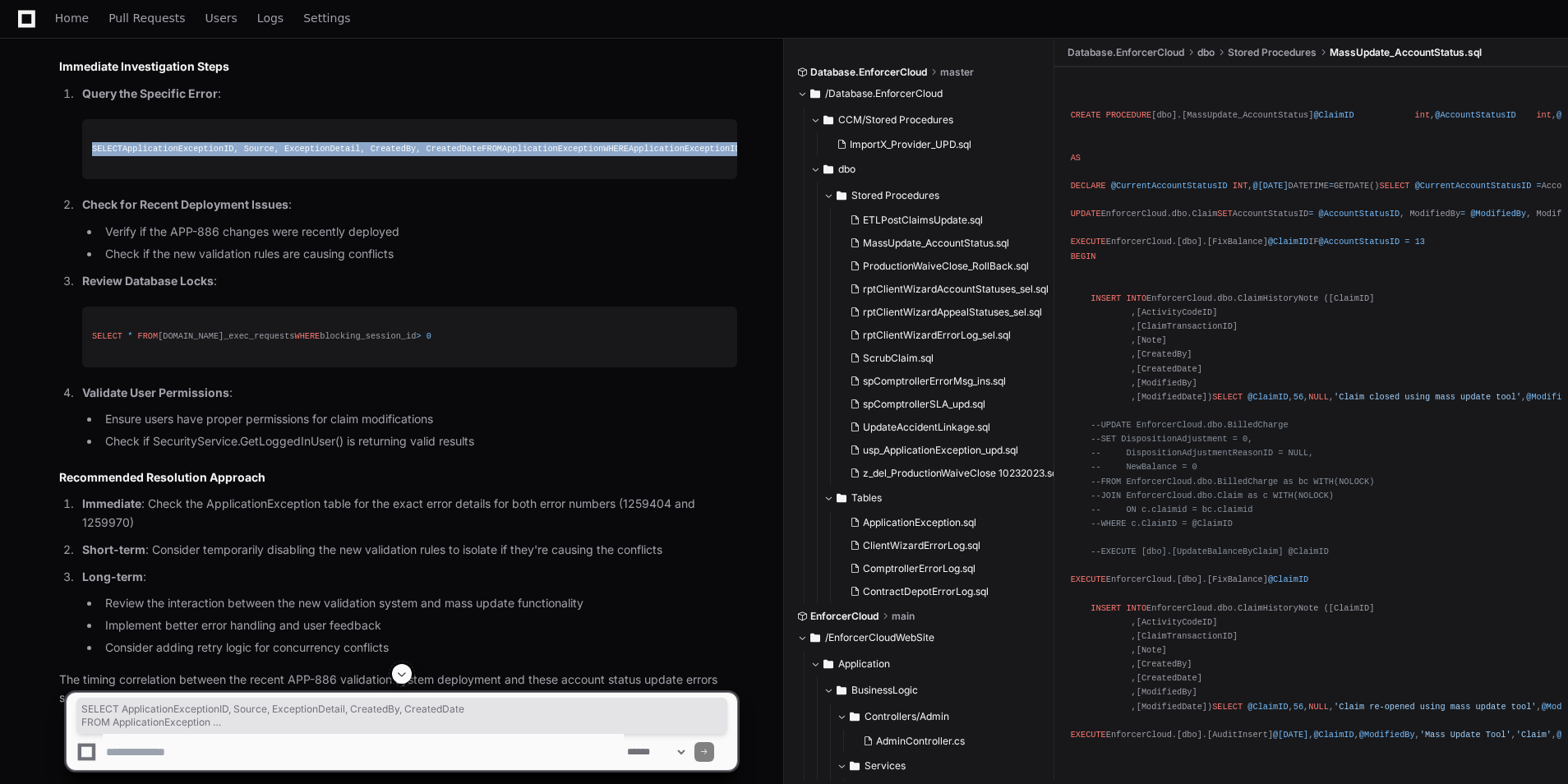
drag, startPoint x: 326, startPoint y: 212, endPoint x: 31, endPoint y: 171, distance: 297.8
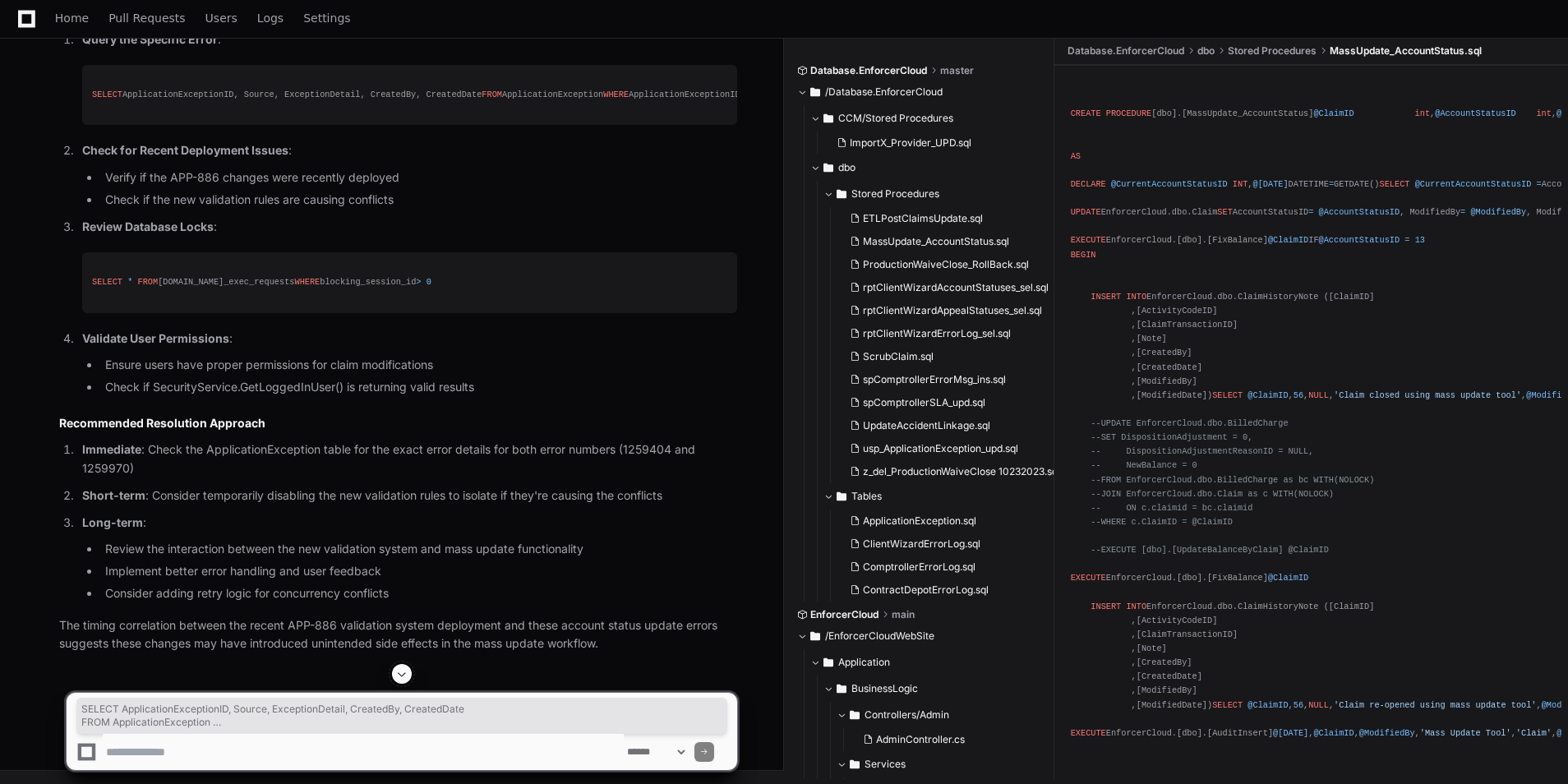
drag, startPoint x: 204, startPoint y: 198, endPoint x: 225, endPoint y: 201, distance: 21.2
click at [207, 188] on li "Verify if the APP-886 changes were recently deployed" at bounding box center [419, 178] width 637 height 19
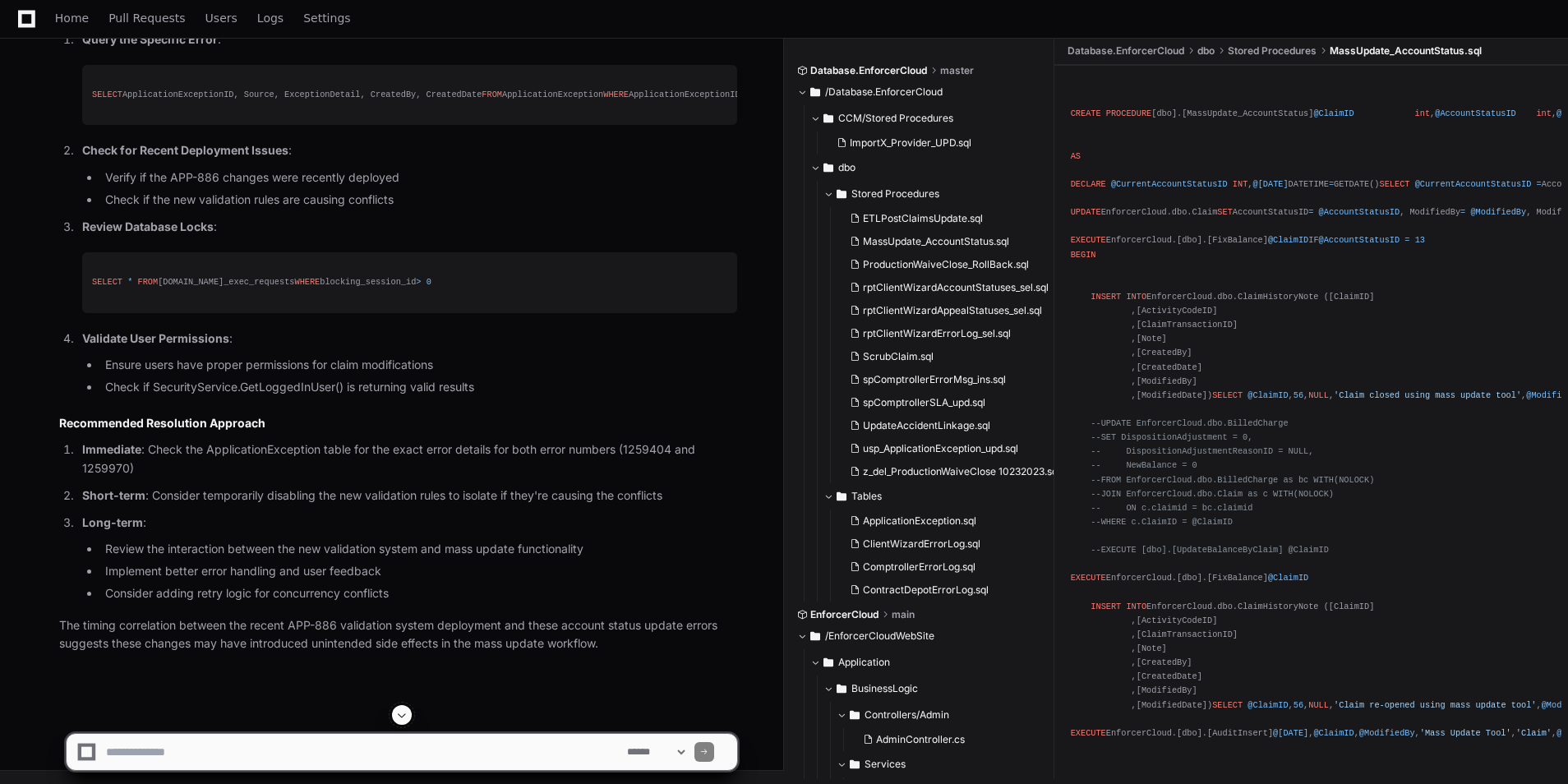
click at [300, 188] on li "Verify if the APP-886 changes were recently deployed" at bounding box center [419, 178] width 637 height 19
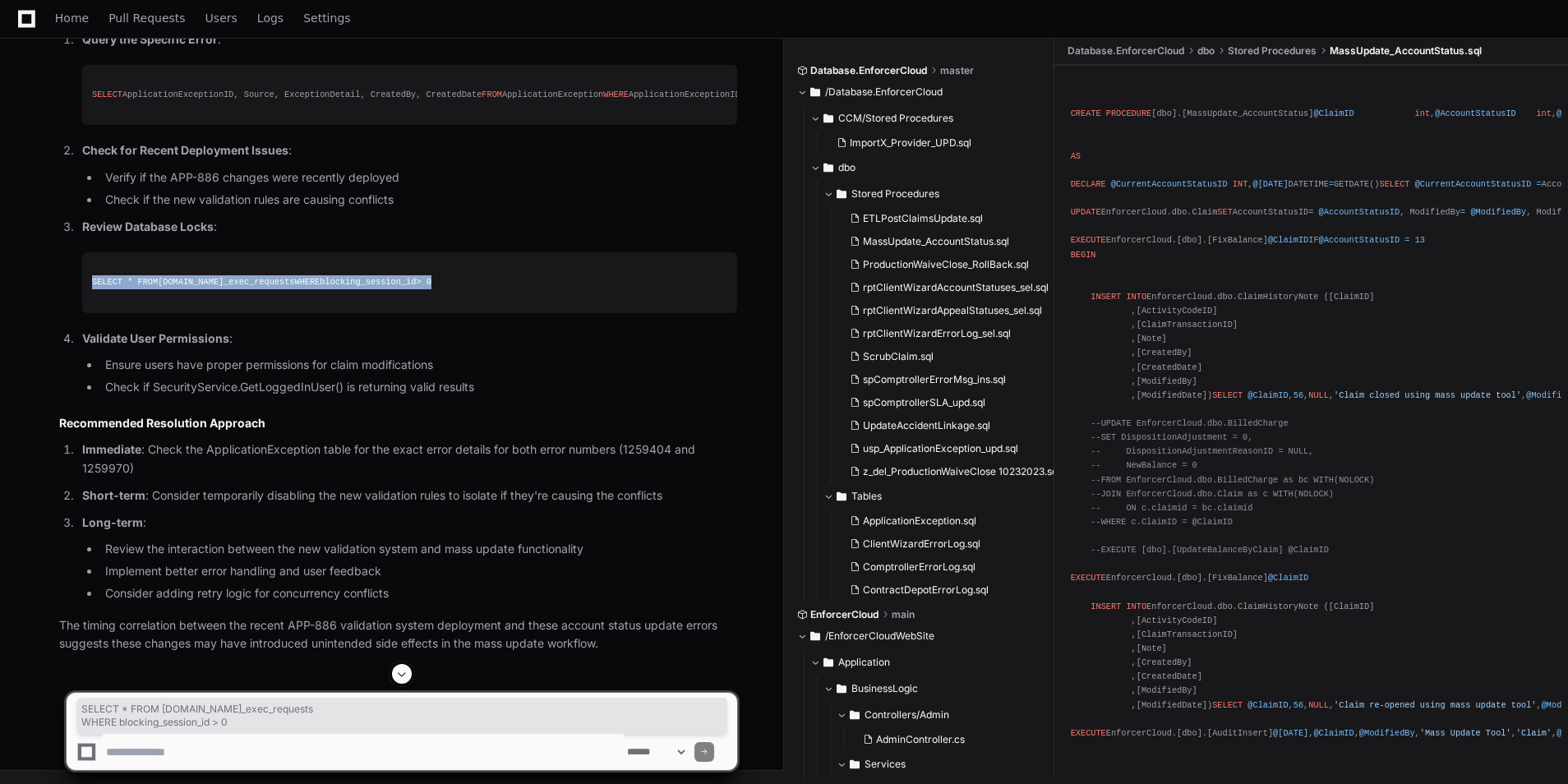
drag, startPoint x: 266, startPoint y: 322, endPoint x: 22, endPoint y: 294, distance: 245.6
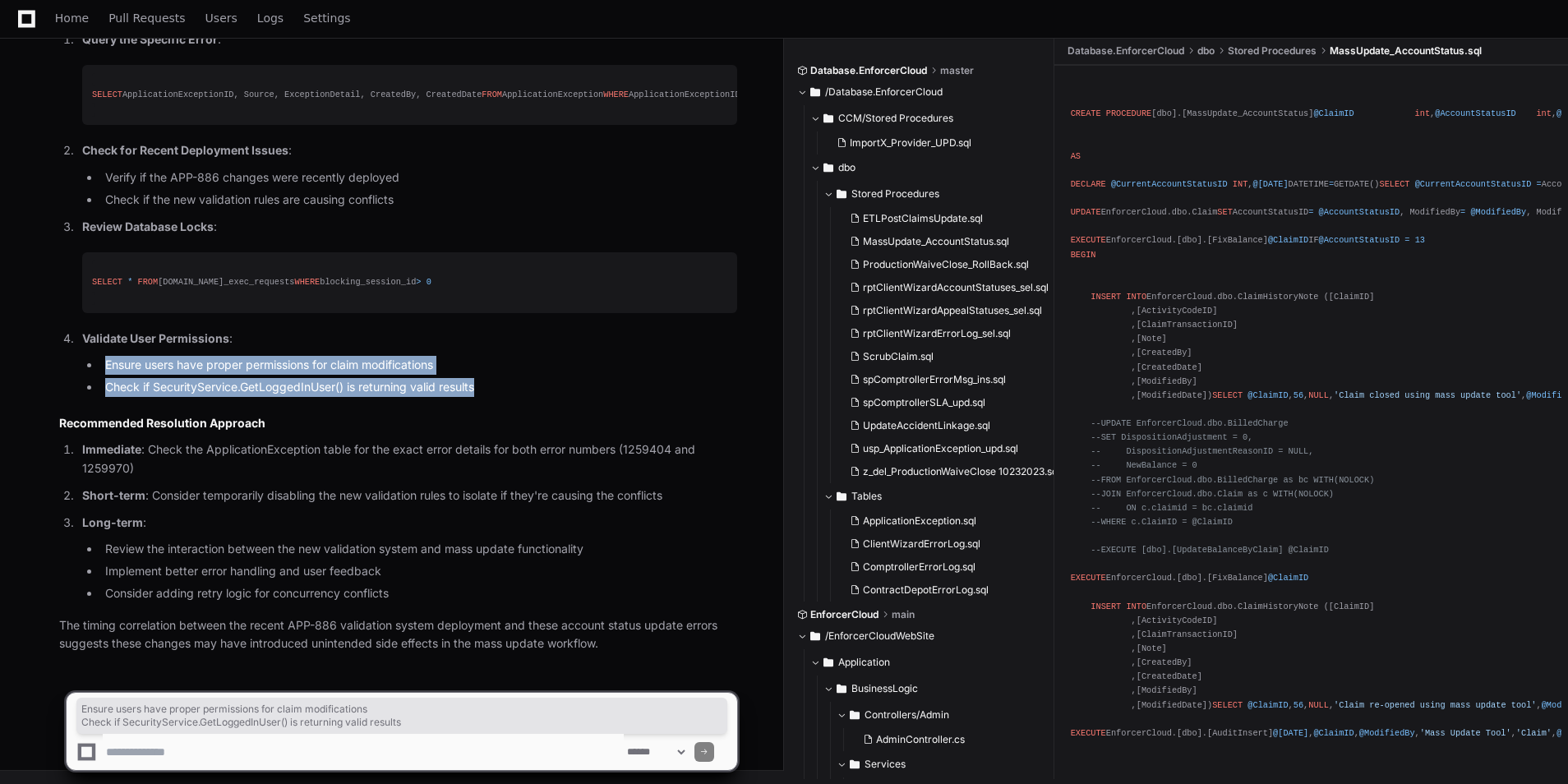
drag, startPoint x: 531, startPoint y: 392, endPoint x: 95, endPoint y: 371, distance: 436.5
click at [95, 371] on ul "Ensure users have proper permissions for claim modifications Check if SecurityS…" at bounding box center [409, 376] width 655 height 41
